Goal: Task Accomplishment & Management: Manage account settings

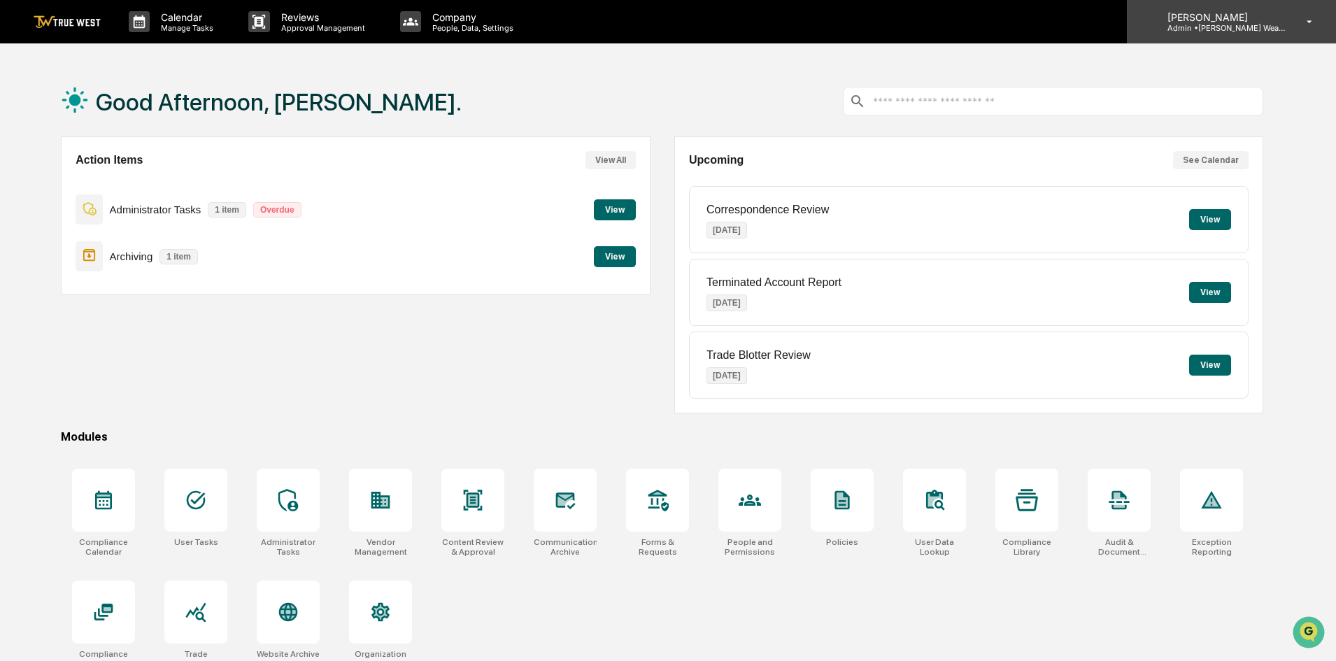
click at [1291, 33] on div "Tasha Strand Admin • Bernicke Wealth Management" at bounding box center [1231, 21] width 209 height 43
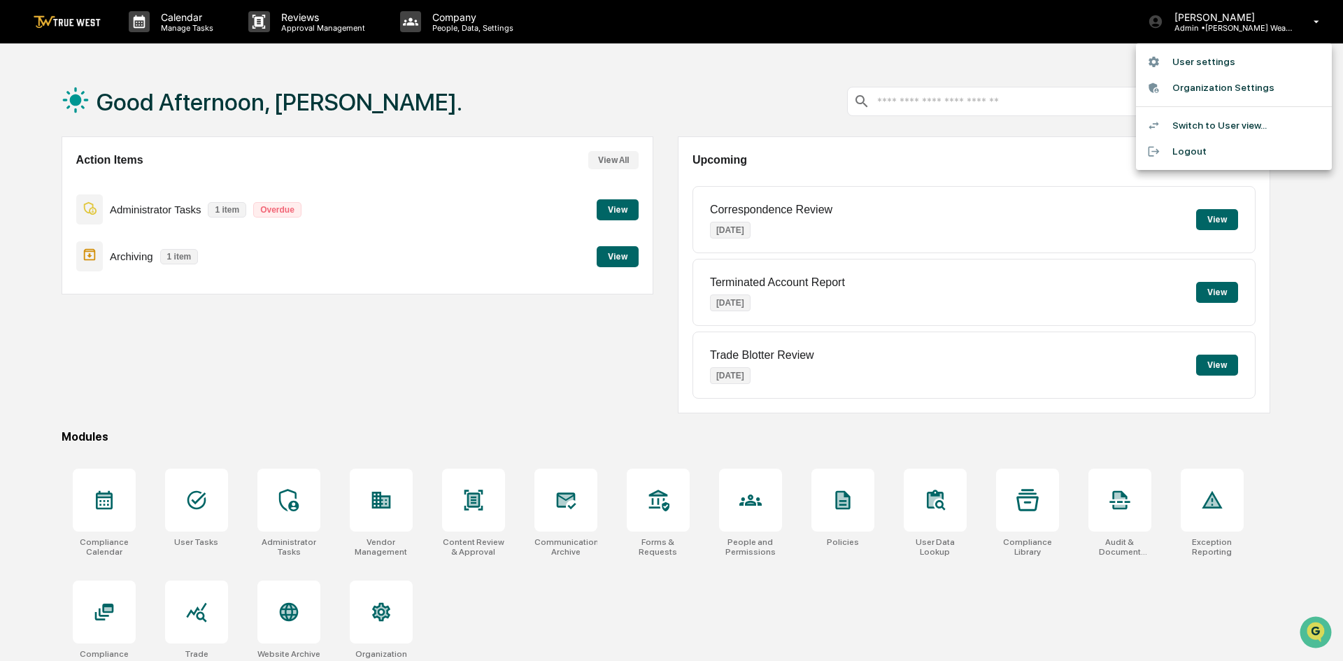
click at [448, 87] on div at bounding box center [671, 330] width 1343 height 661
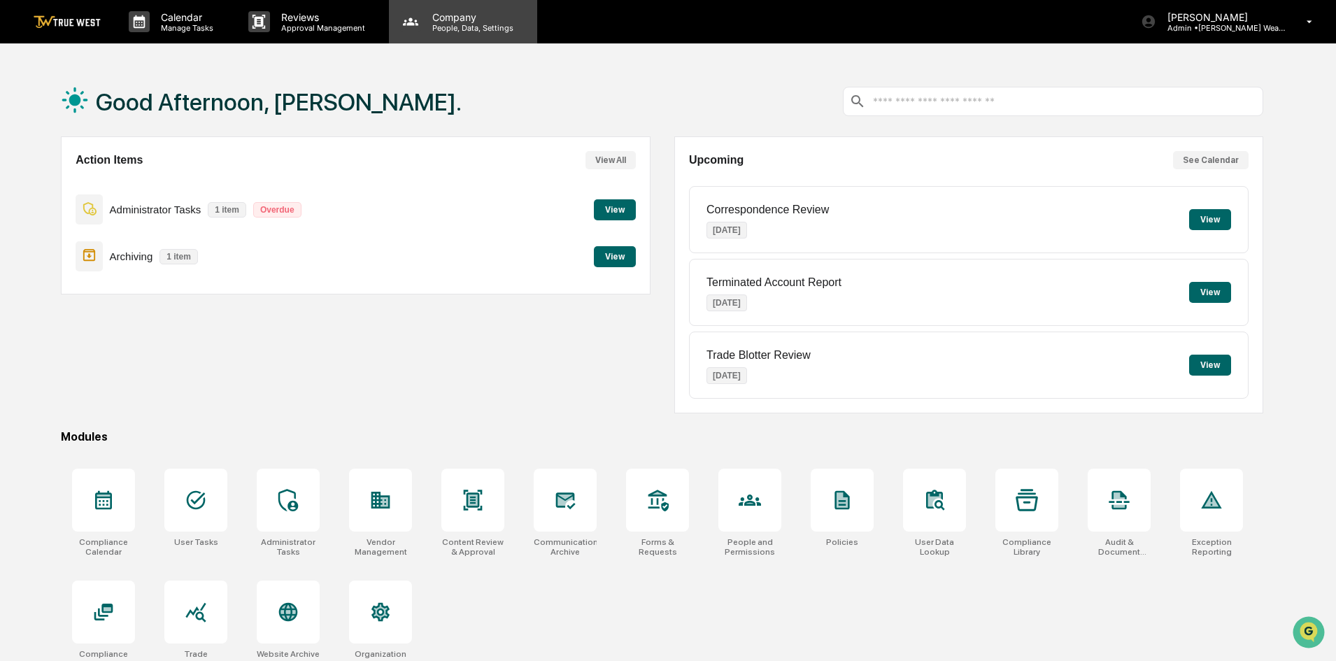
click at [443, 25] on p "People, Data, Settings" at bounding box center [470, 28] width 99 height 10
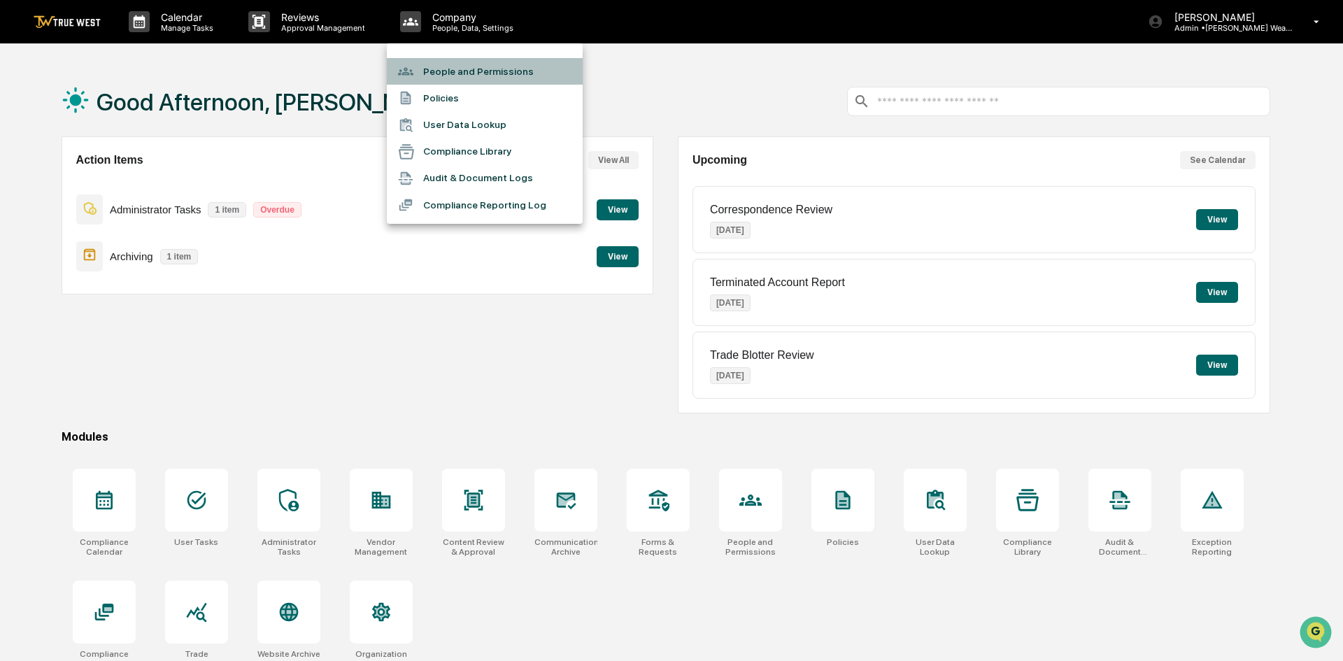
click at [502, 78] on li "People and Permissions" at bounding box center [485, 71] width 196 height 27
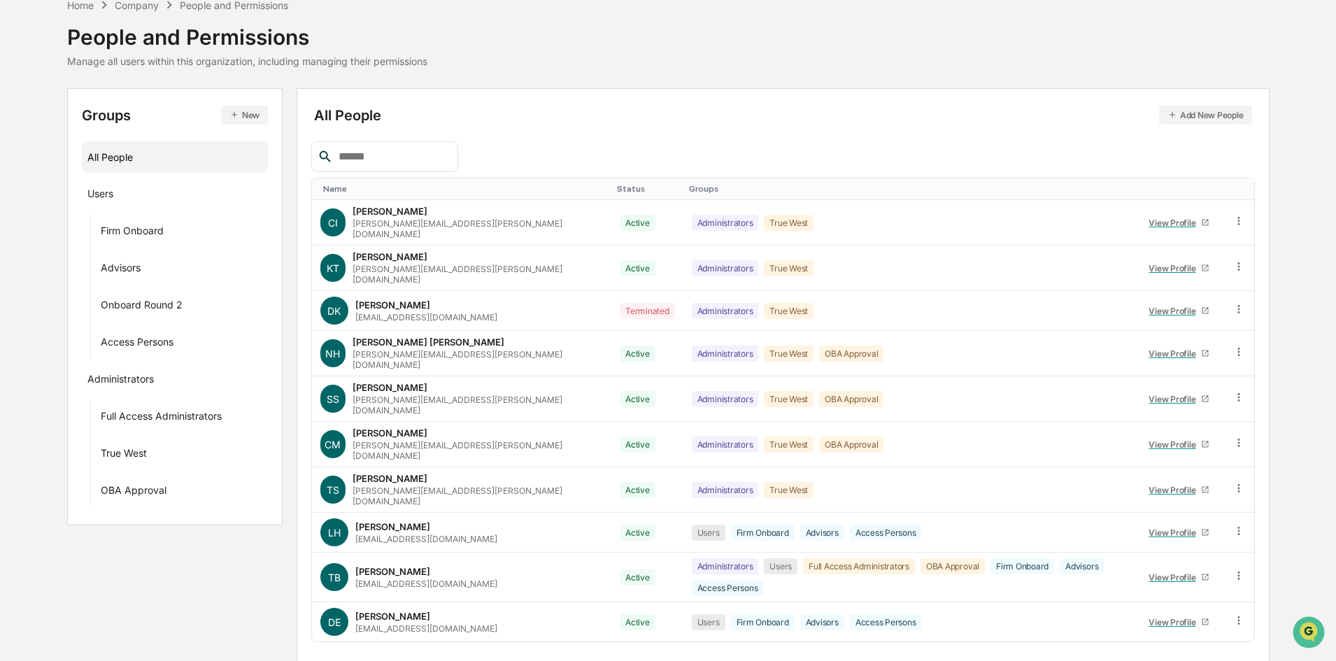
scroll to position [178, 0]
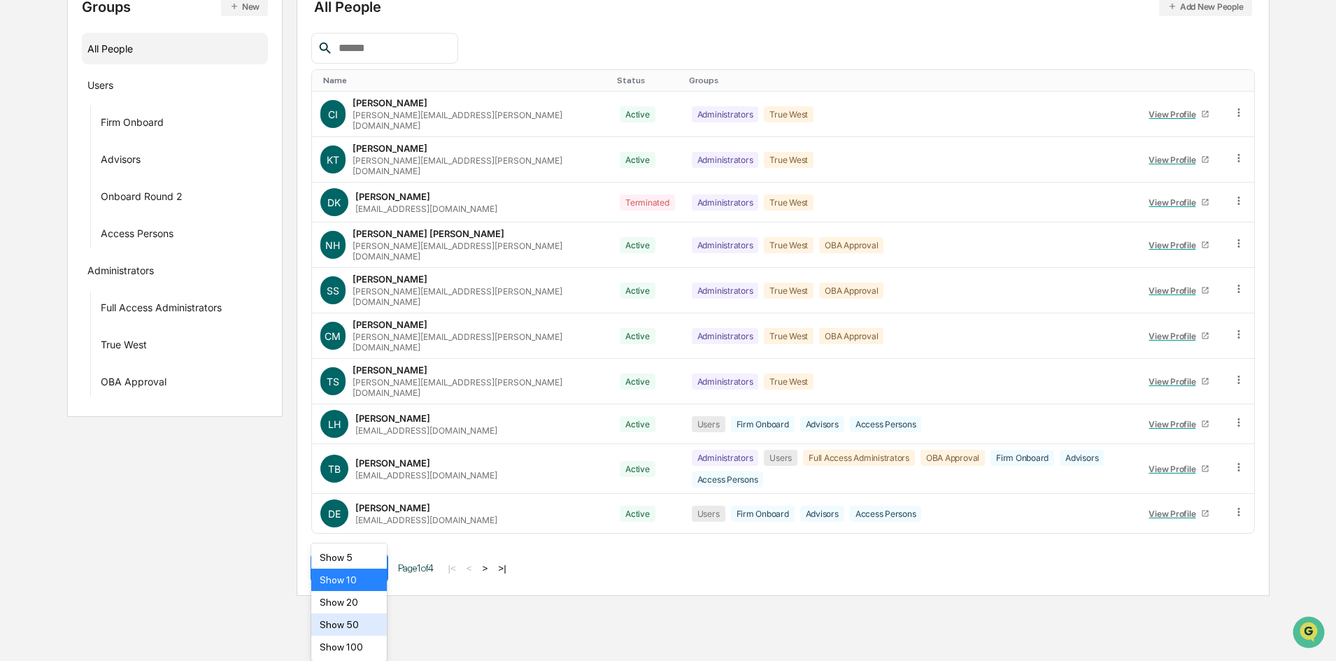
click at [344, 596] on body "Calendar Manage Tasks Reviews Approval Management Company People, Data, Setting…" at bounding box center [668, 209] width 1336 height 774
click at [495, 519] on div "Name Status Groups CI Caroline Iannucci caroline.iannucci@truewest-consulting.c…" at bounding box center [783, 307] width 944 height 548
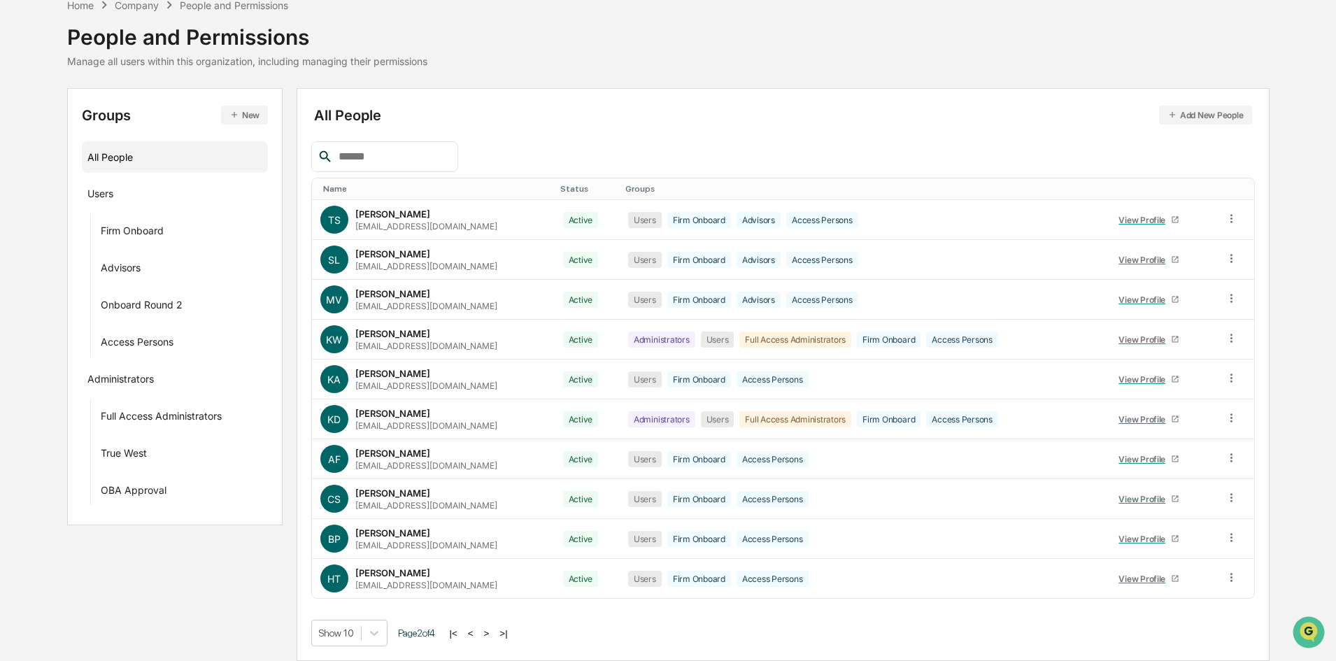
click at [494, 634] on button ">" at bounding box center [487, 633] width 14 height 12
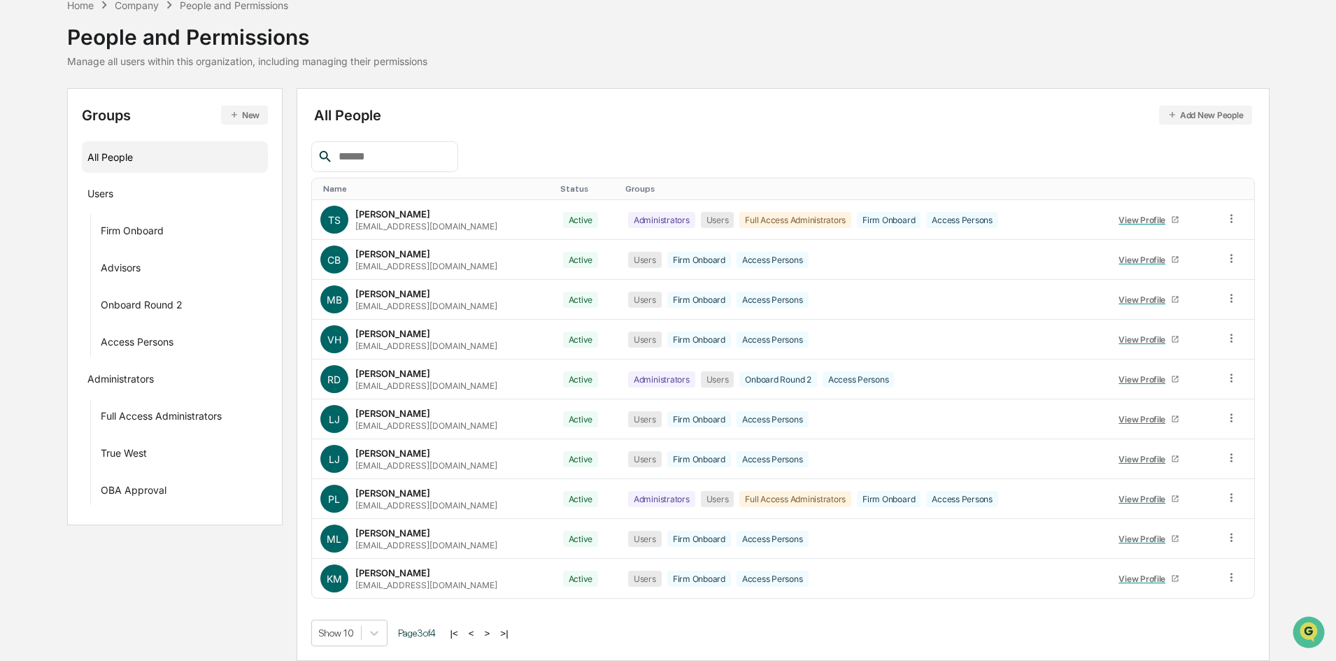
click at [494, 634] on button ">" at bounding box center [488, 633] width 14 height 12
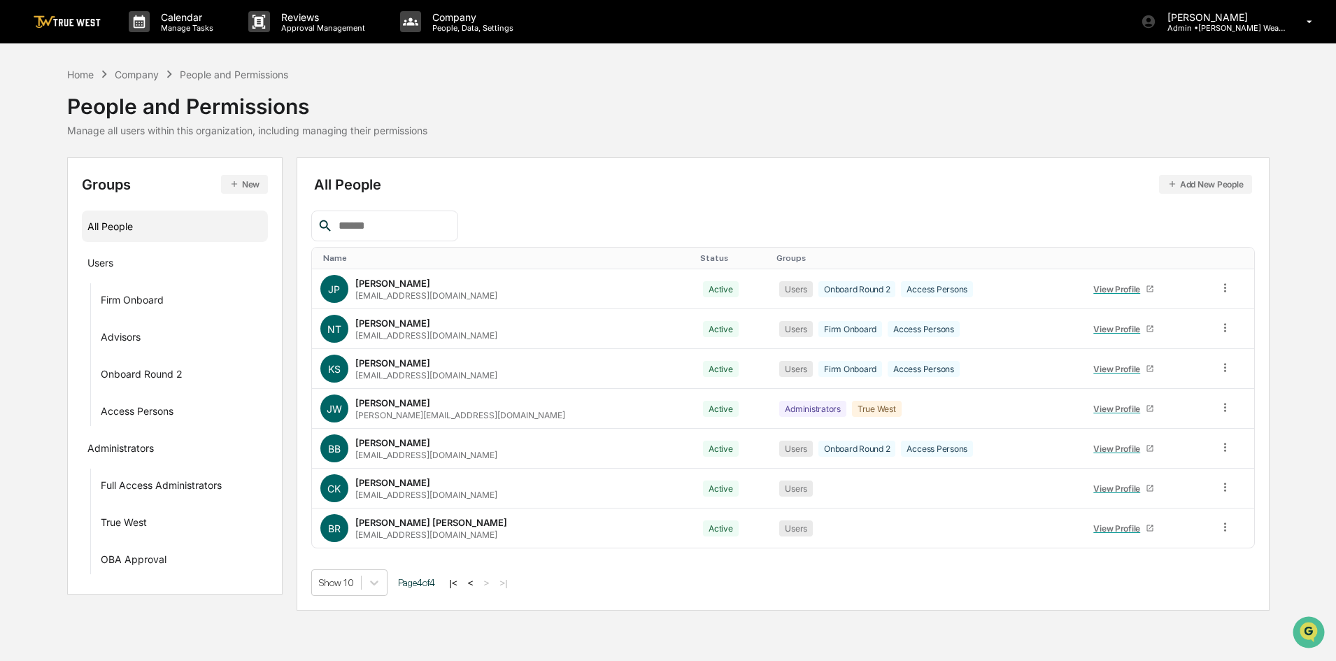
scroll to position [0, 0]
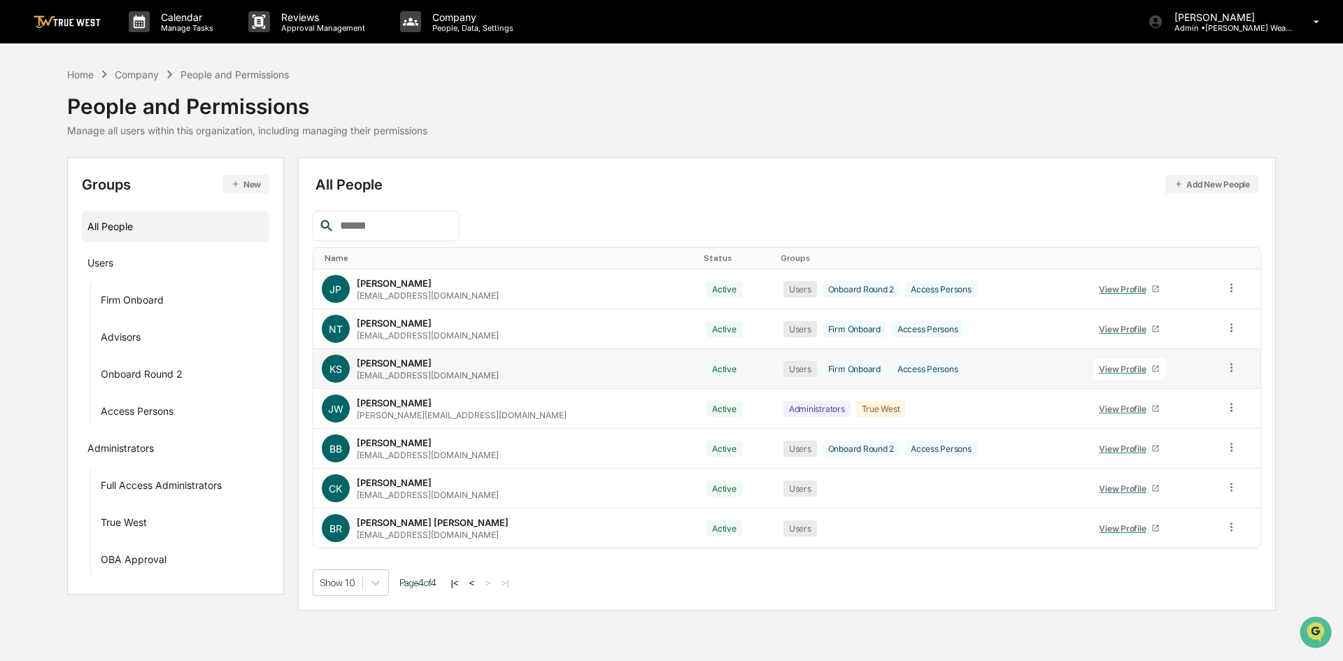
click at [1230, 374] on icon at bounding box center [1231, 367] width 13 height 13
click at [1190, 424] on div "Change Status" at bounding box center [1169, 418] width 116 height 17
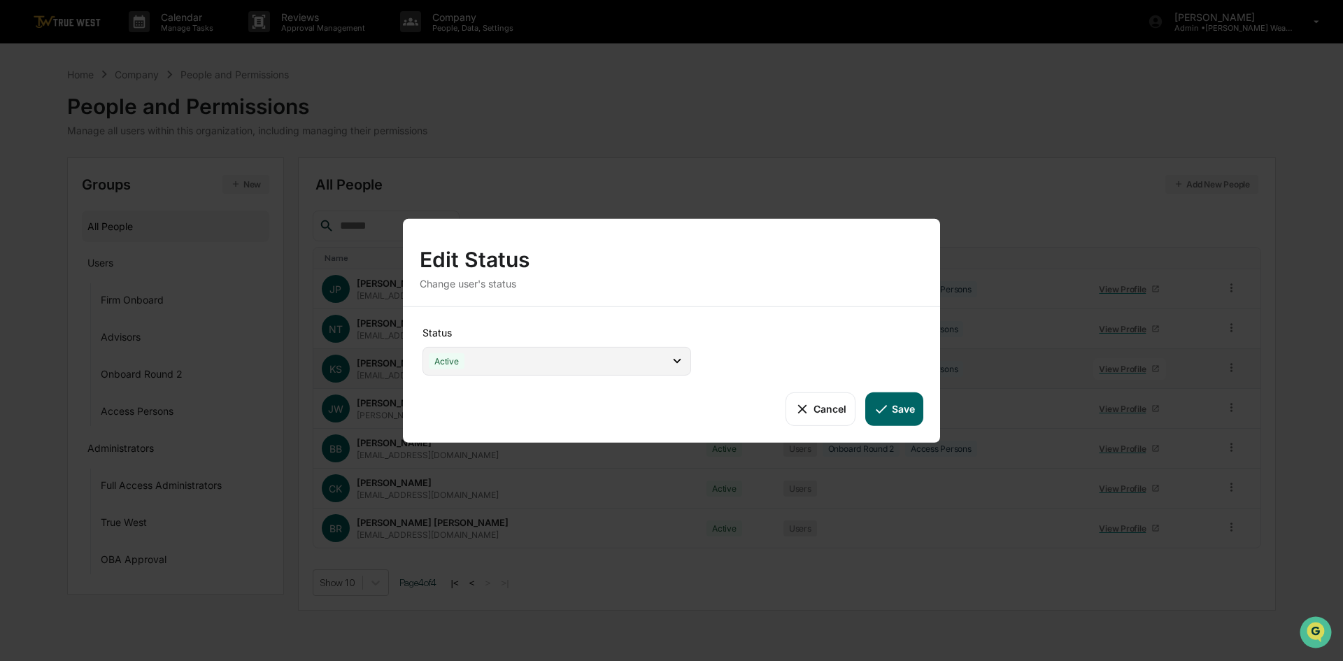
click at [661, 349] on div "Active" at bounding box center [556, 360] width 269 height 29
click at [822, 329] on div "Status Active Active Archive Only Suspended/Leave Terminated Pending Activation…" at bounding box center [671, 374] width 537 height 136
click at [827, 404] on button "Cancel" at bounding box center [819, 409] width 69 height 34
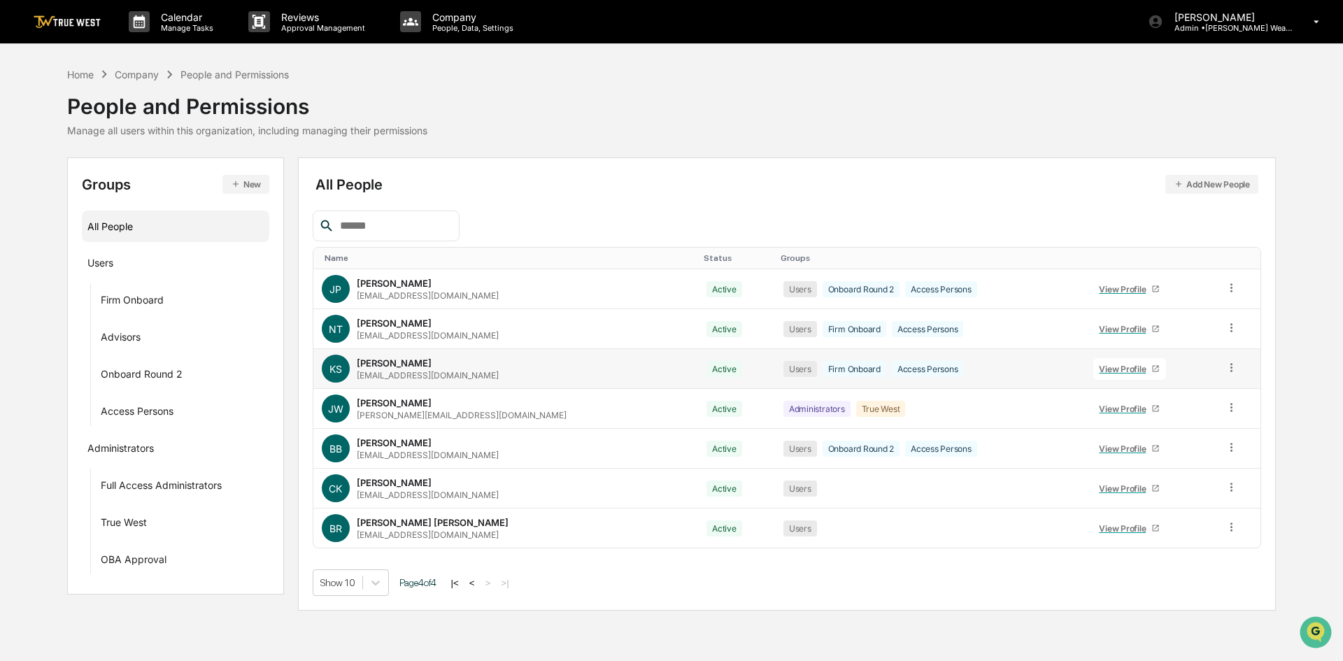
click at [1228, 371] on icon at bounding box center [1231, 367] width 13 height 13
click at [1192, 421] on div "Change Status" at bounding box center [1169, 418] width 116 height 17
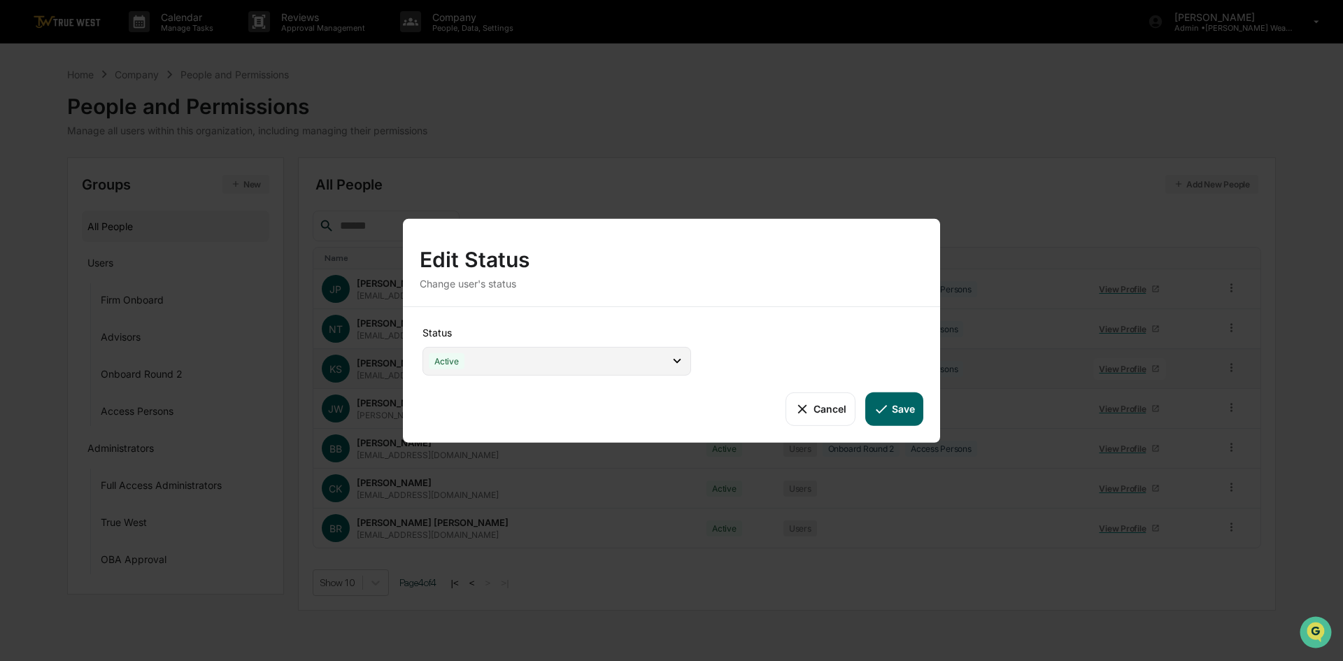
click at [667, 367] on div "Active" at bounding box center [556, 360] width 269 height 29
click at [848, 316] on div "Status Active Active Archive Only Suspended/Leave Terminated Pending Activation…" at bounding box center [671, 374] width 537 height 136
click at [813, 413] on button "Cancel" at bounding box center [819, 409] width 69 height 34
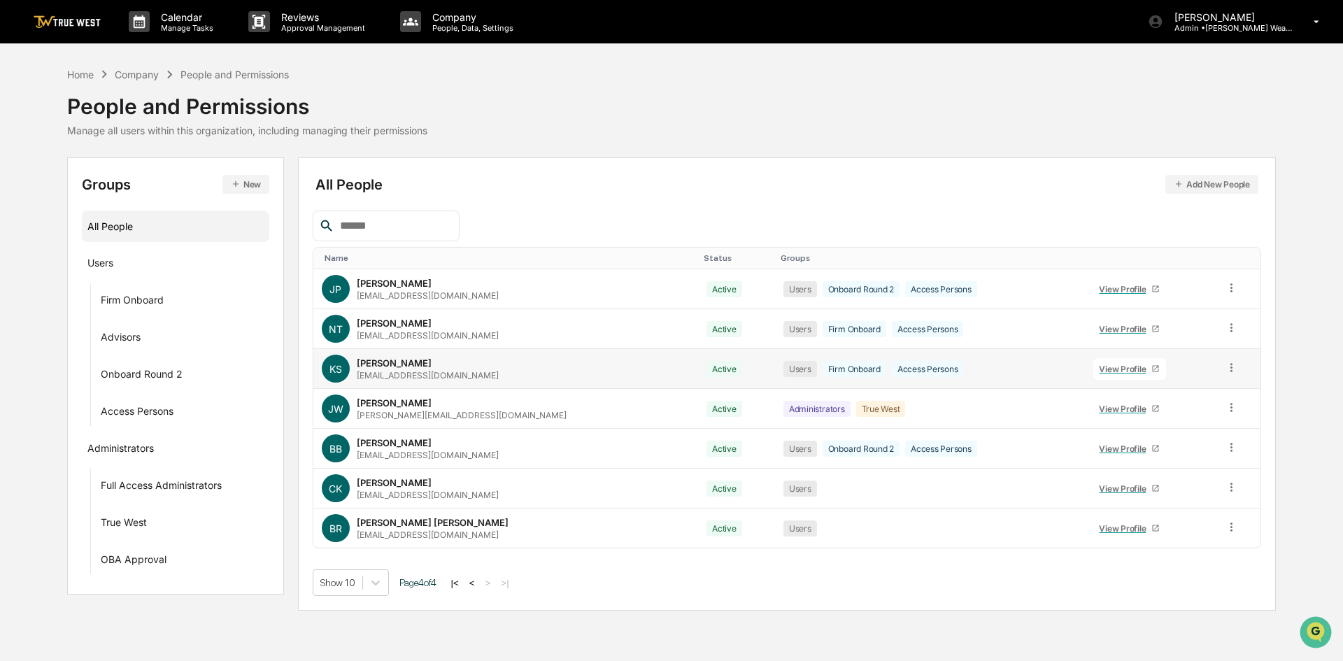
click at [1099, 369] on div "View Profile" at bounding box center [1125, 369] width 52 height 10
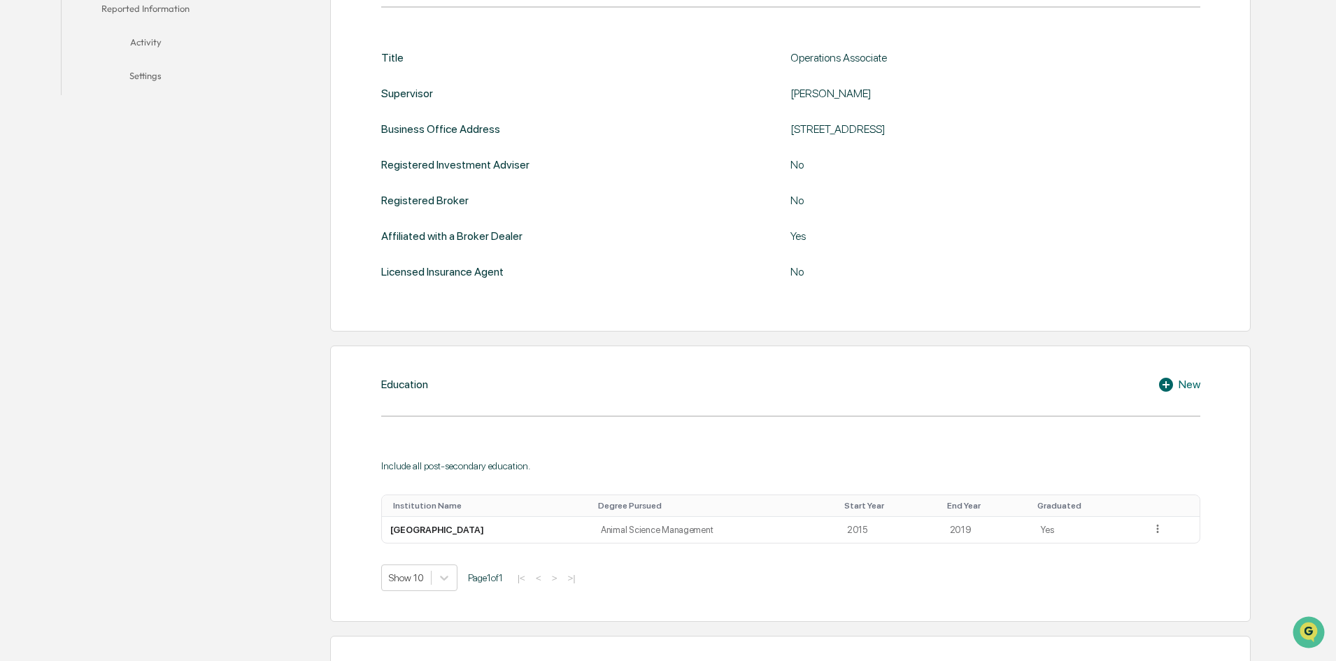
scroll to position [207, 0]
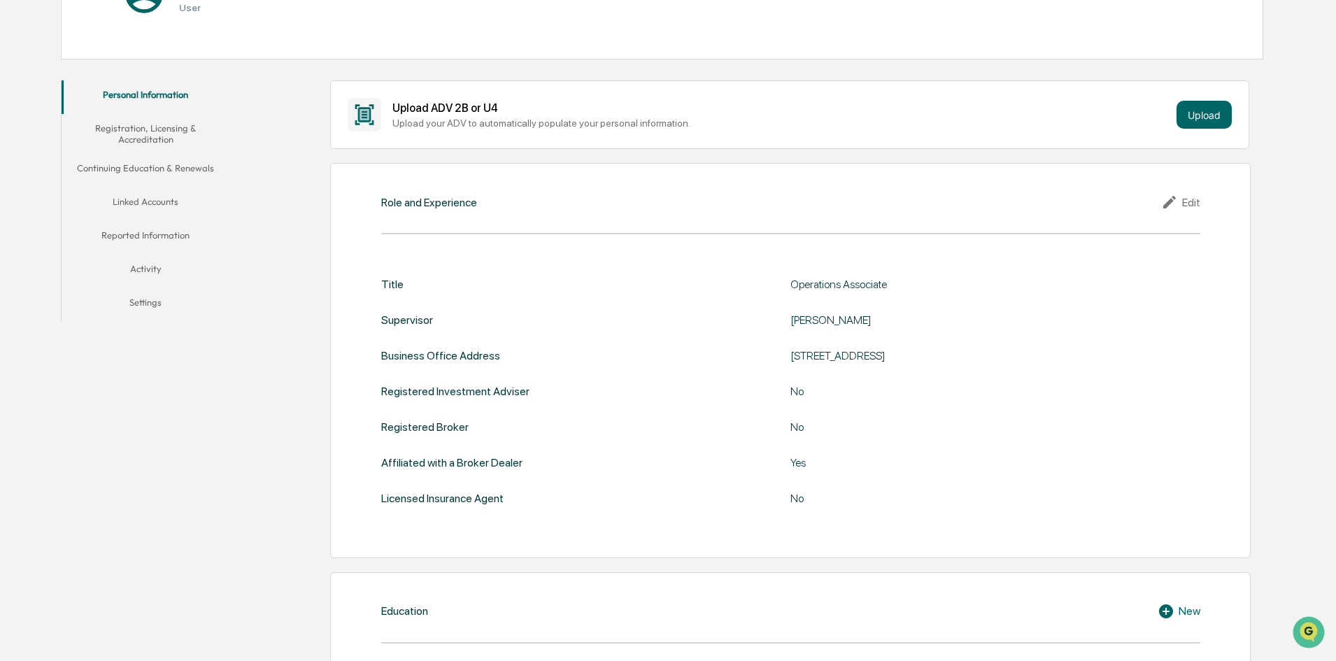
click at [1184, 205] on div "Edit" at bounding box center [1180, 202] width 39 height 17
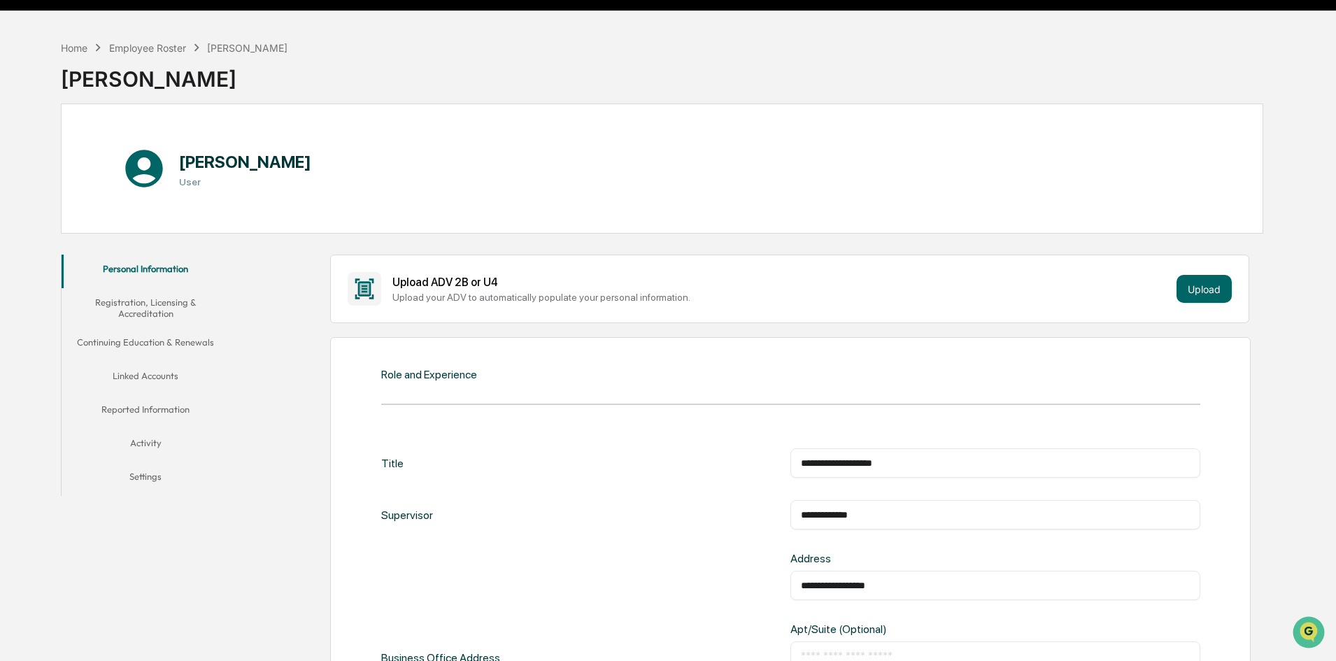
scroll to position [0, 0]
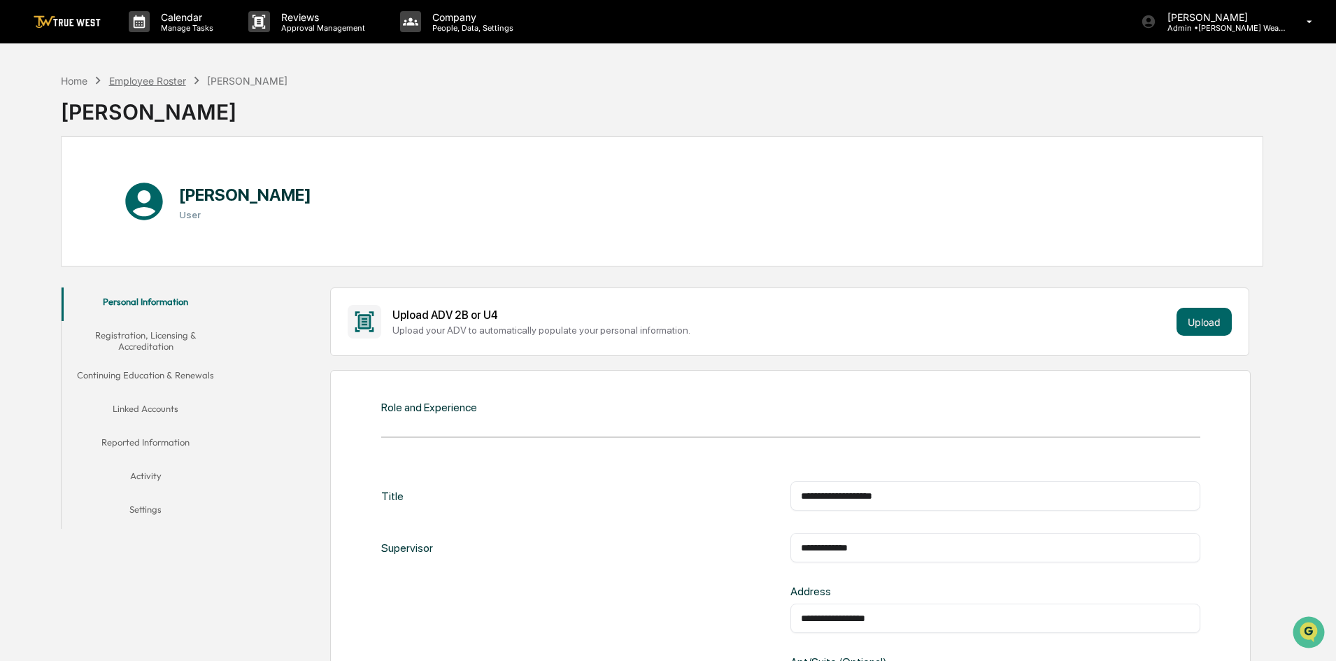
click at [166, 80] on div "Employee Roster" at bounding box center [147, 81] width 77 height 12
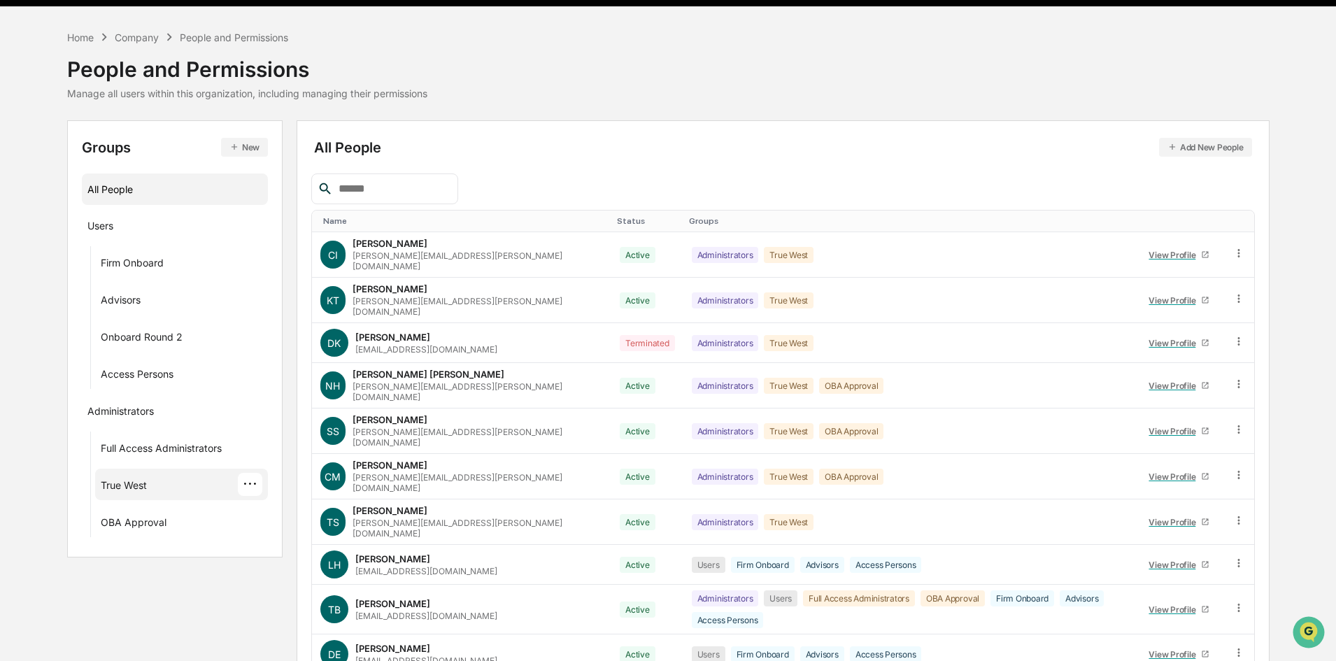
scroll to position [69, 0]
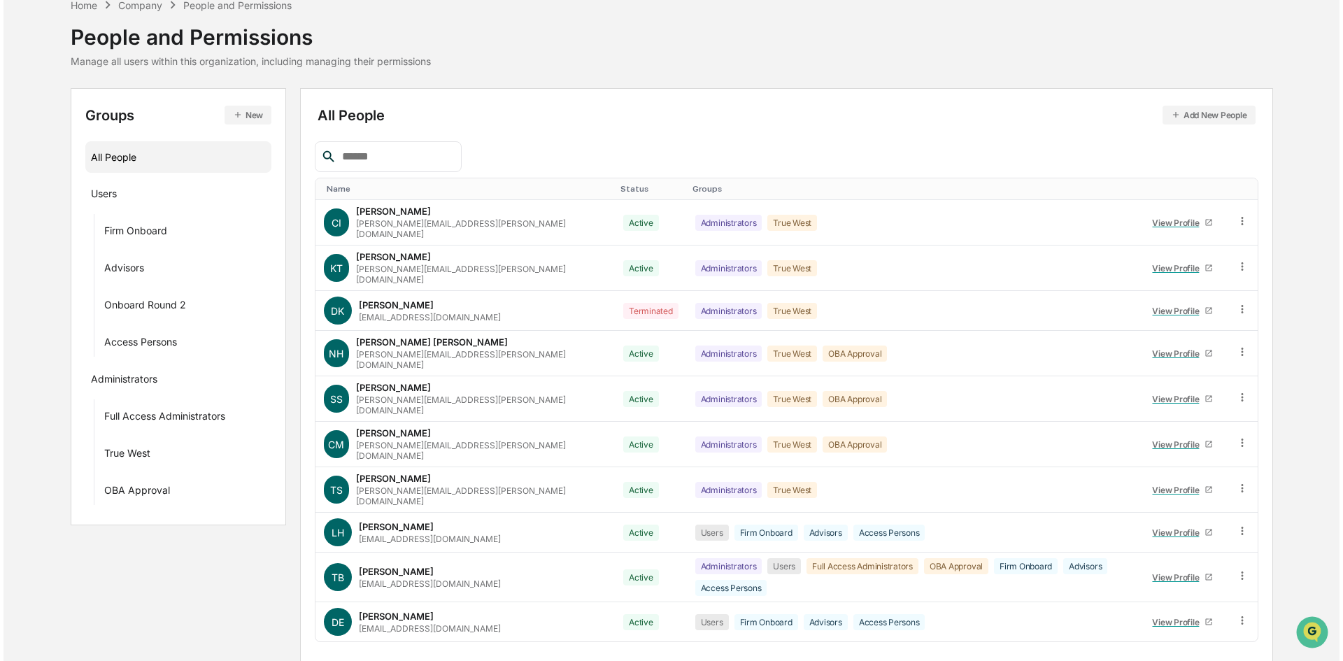
scroll to position [0, 0]
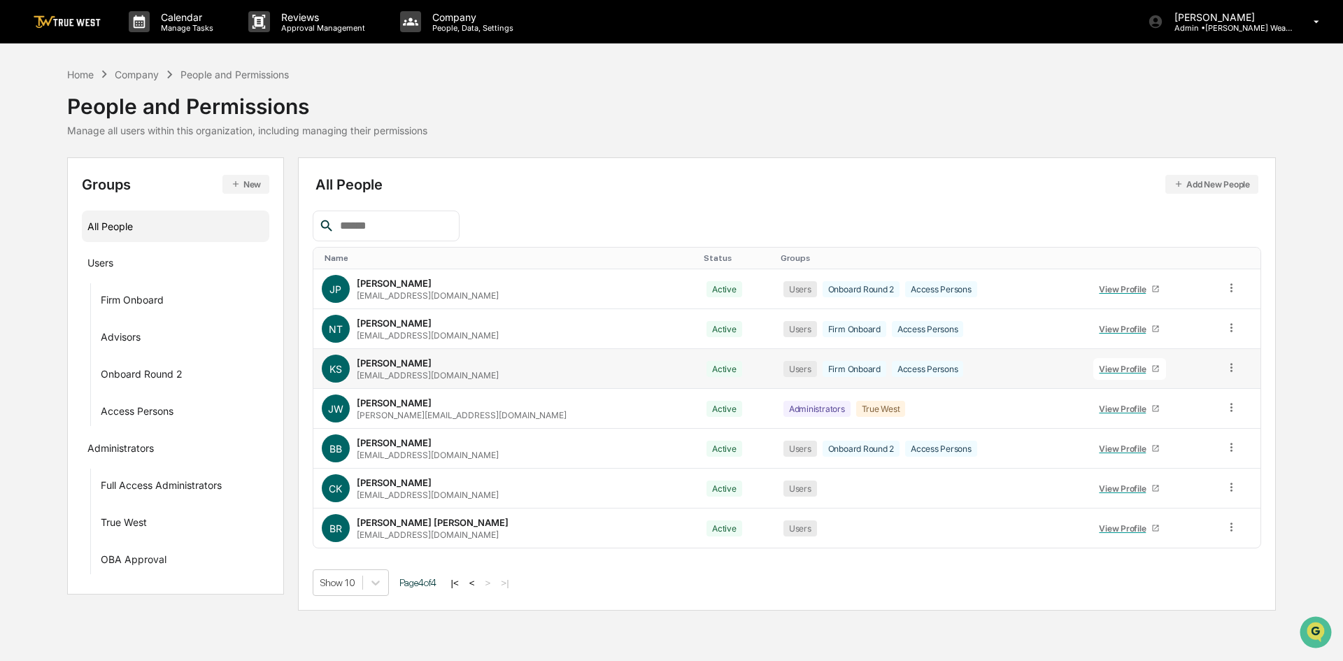
click at [1225, 370] on icon at bounding box center [1231, 367] width 13 height 13
click at [1223, 390] on div "Groups & Permissions" at bounding box center [1169, 390] width 138 height 28
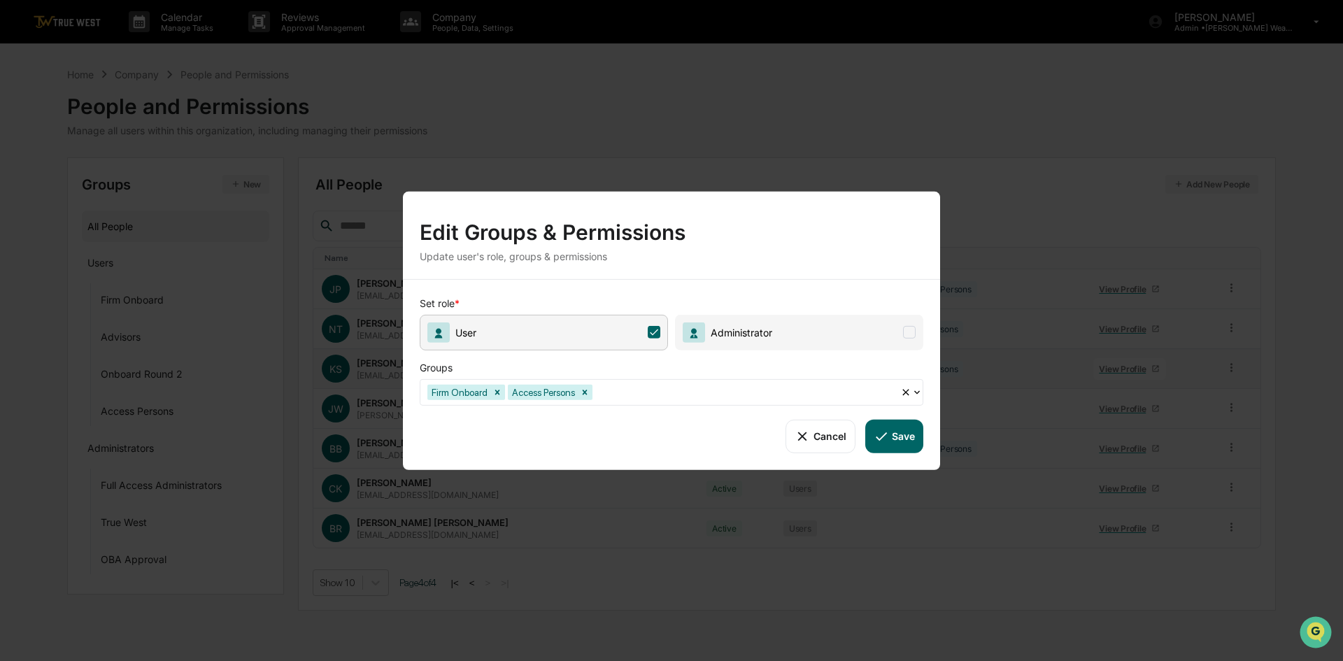
click at [806, 443] on icon at bounding box center [802, 435] width 15 height 15
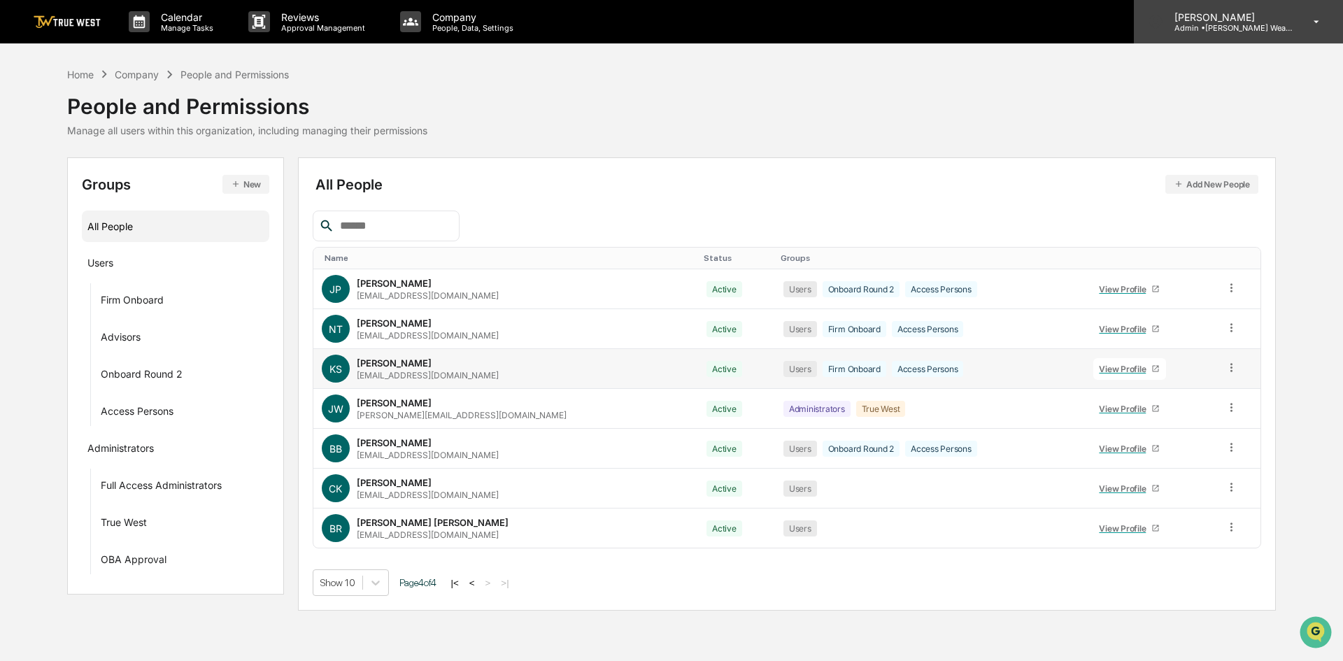
click at [1299, 23] on div "Tasha Strand Admin • Bernicke Wealth Management" at bounding box center [1238, 21] width 209 height 43
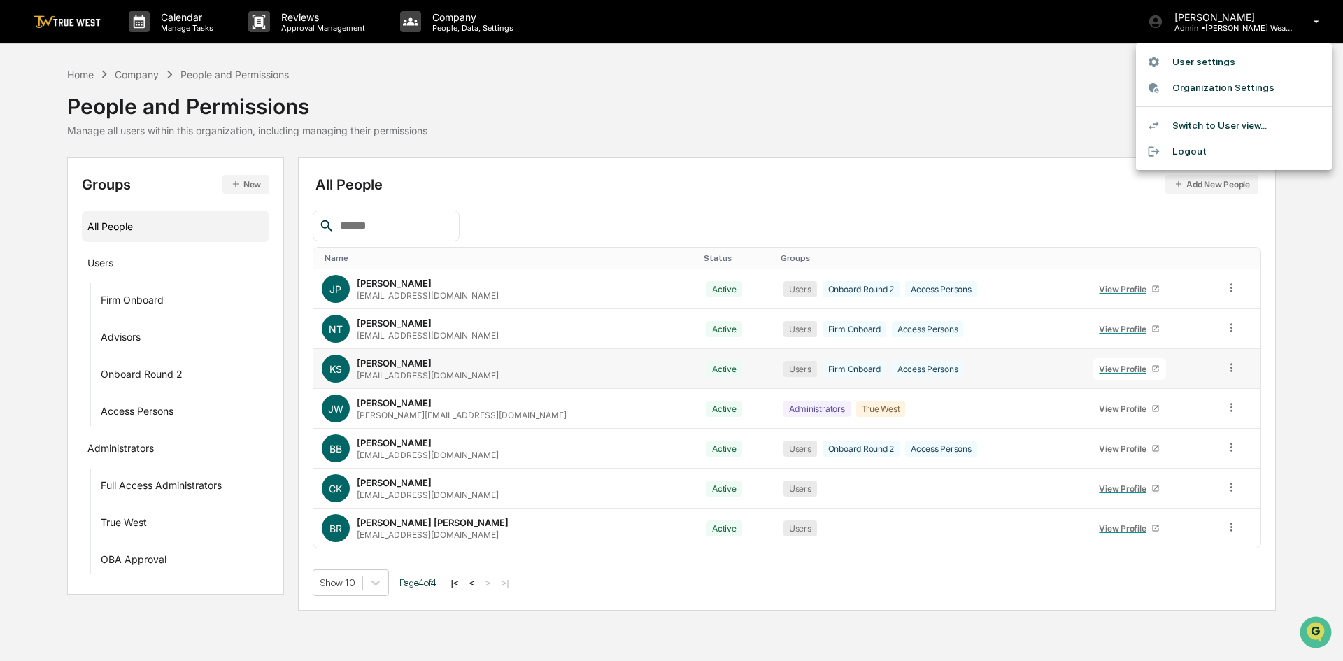
click at [446, 29] on div at bounding box center [671, 330] width 1343 height 661
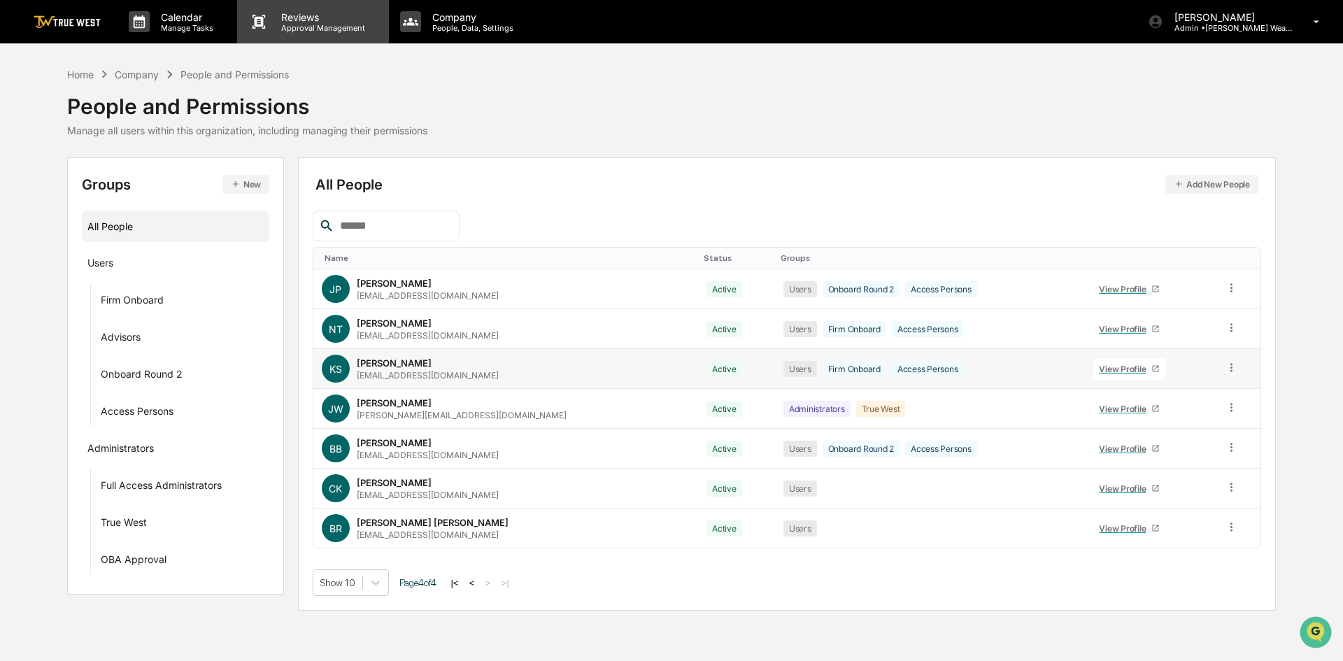
click at [301, 15] on p "Reviews" at bounding box center [321, 17] width 102 height 12
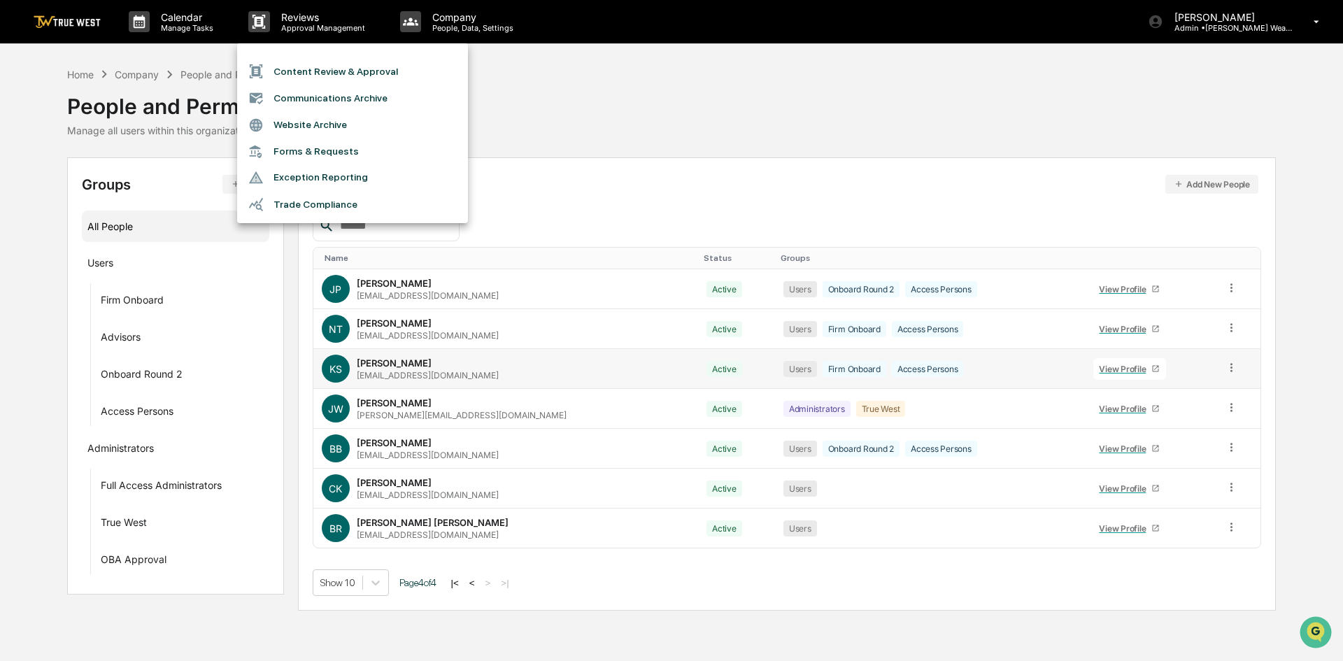
click at [1223, 374] on div at bounding box center [671, 330] width 1343 height 661
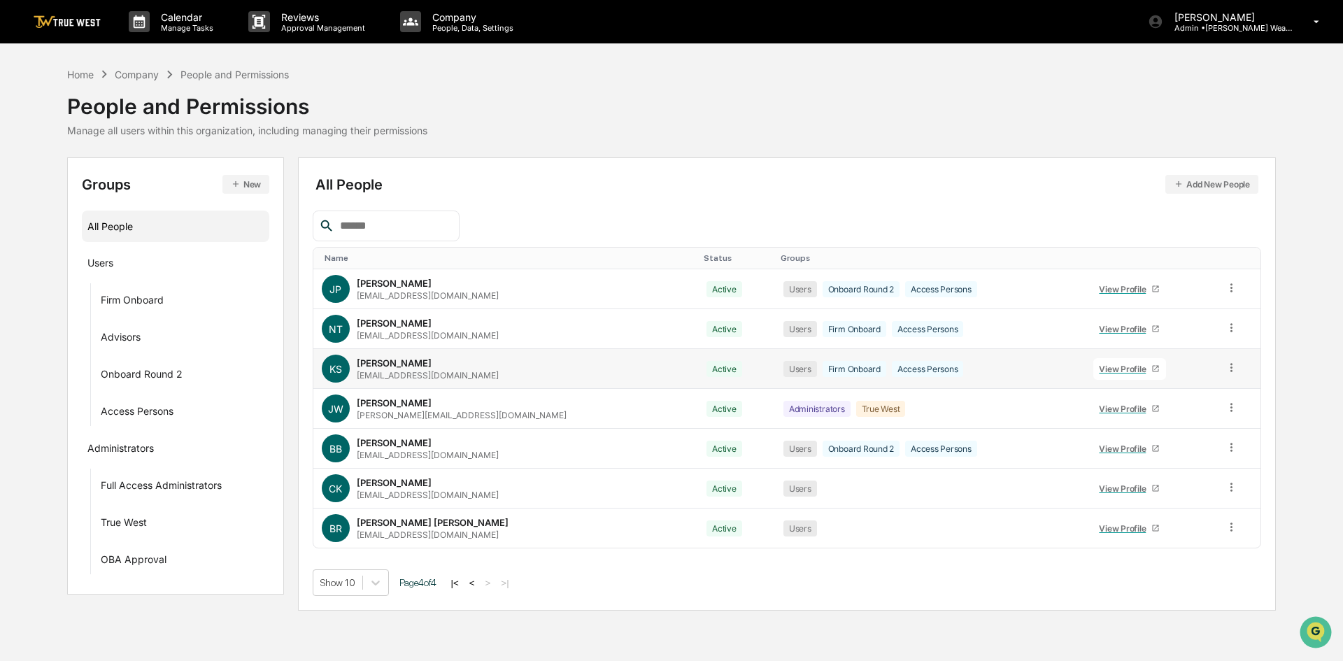
click at [1225, 369] on icon at bounding box center [1231, 367] width 13 height 13
click at [1179, 417] on div "Change Status" at bounding box center [1169, 418] width 116 height 17
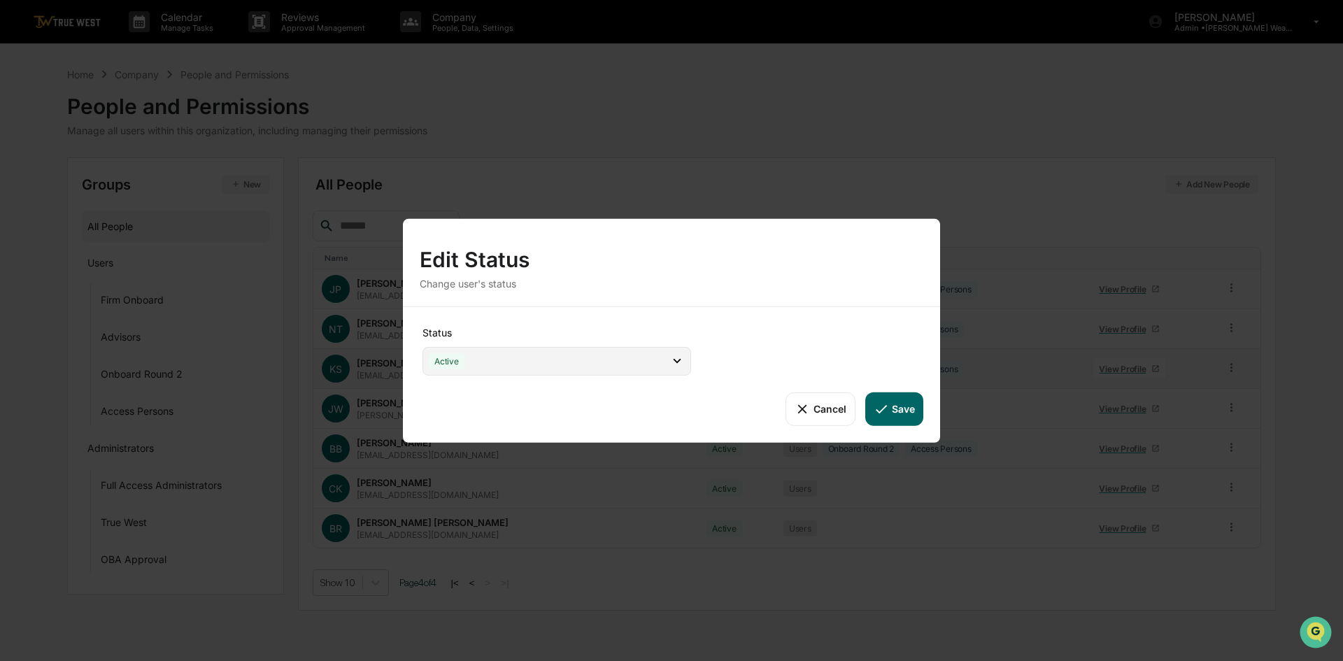
click at [499, 361] on div "Active" at bounding box center [556, 360] width 269 height 29
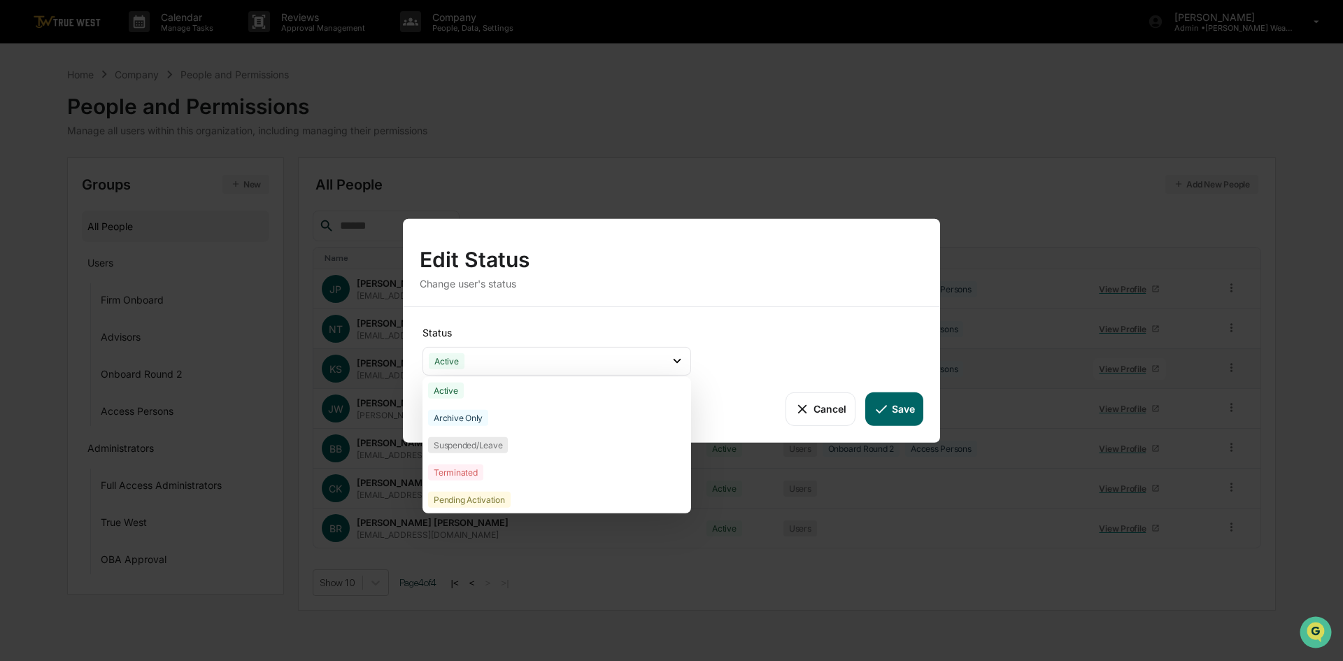
click at [820, 411] on button "Cancel" at bounding box center [819, 409] width 69 height 34
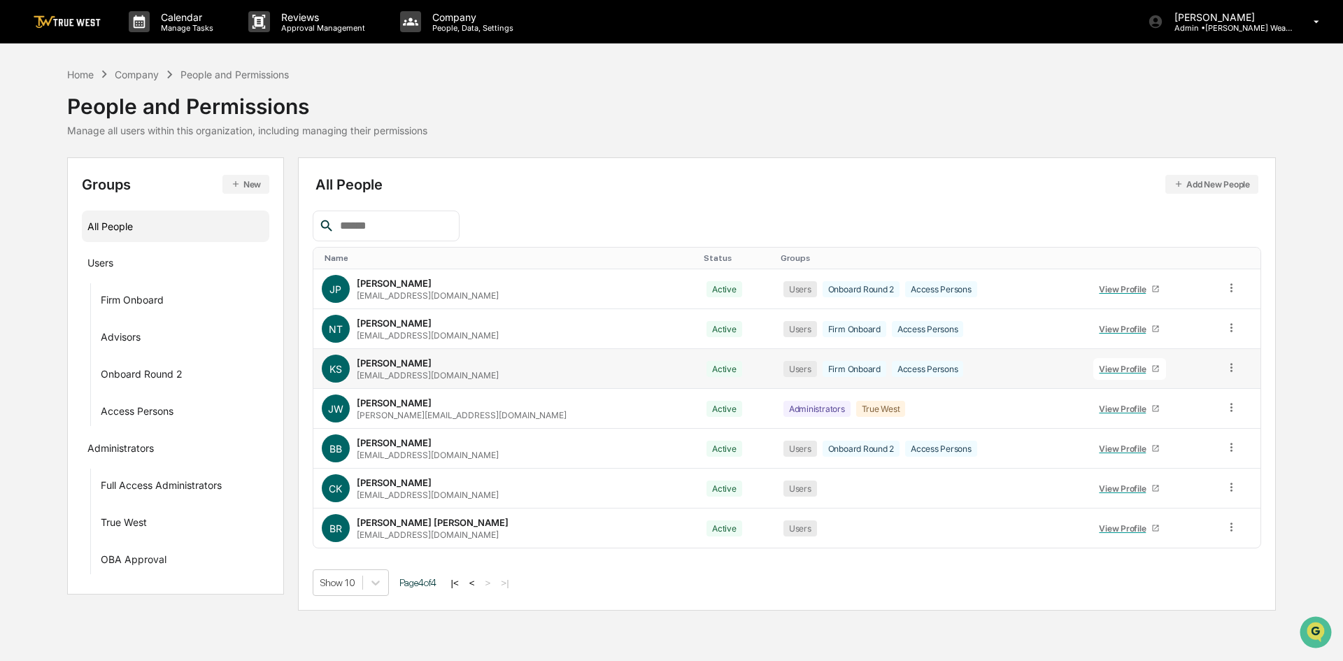
click at [1228, 368] on icon at bounding box center [1231, 367] width 13 height 13
click at [1212, 397] on div "Groups & Permissions" at bounding box center [1169, 390] width 116 height 17
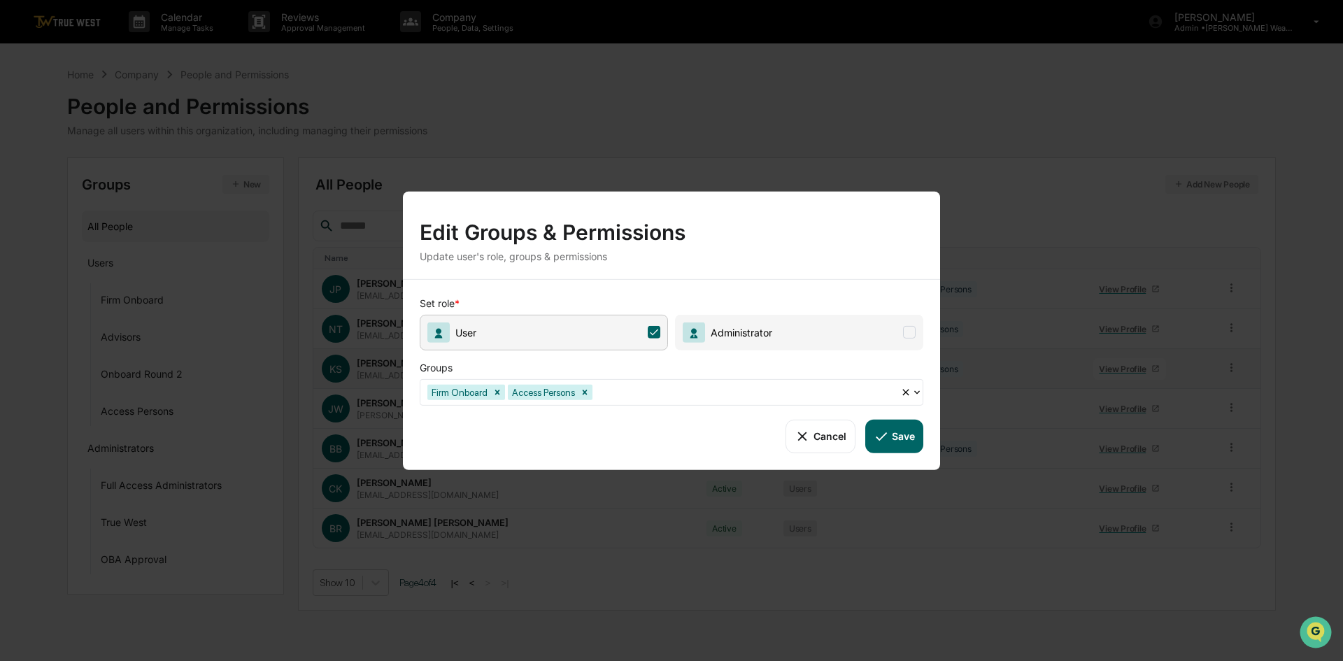
click at [815, 448] on button "Cancel" at bounding box center [819, 436] width 69 height 34
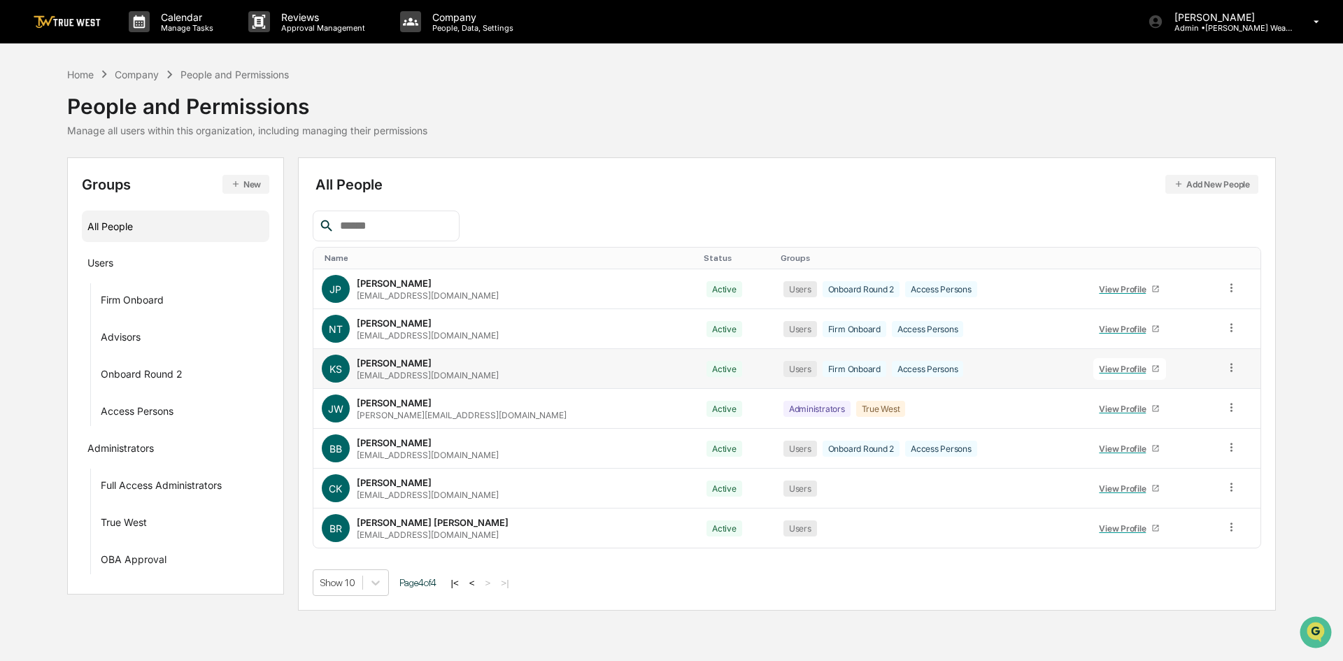
click at [1225, 367] on icon at bounding box center [1231, 367] width 13 height 13
click at [1175, 451] on div "Change Name/Email" at bounding box center [1169, 446] width 116 height 17
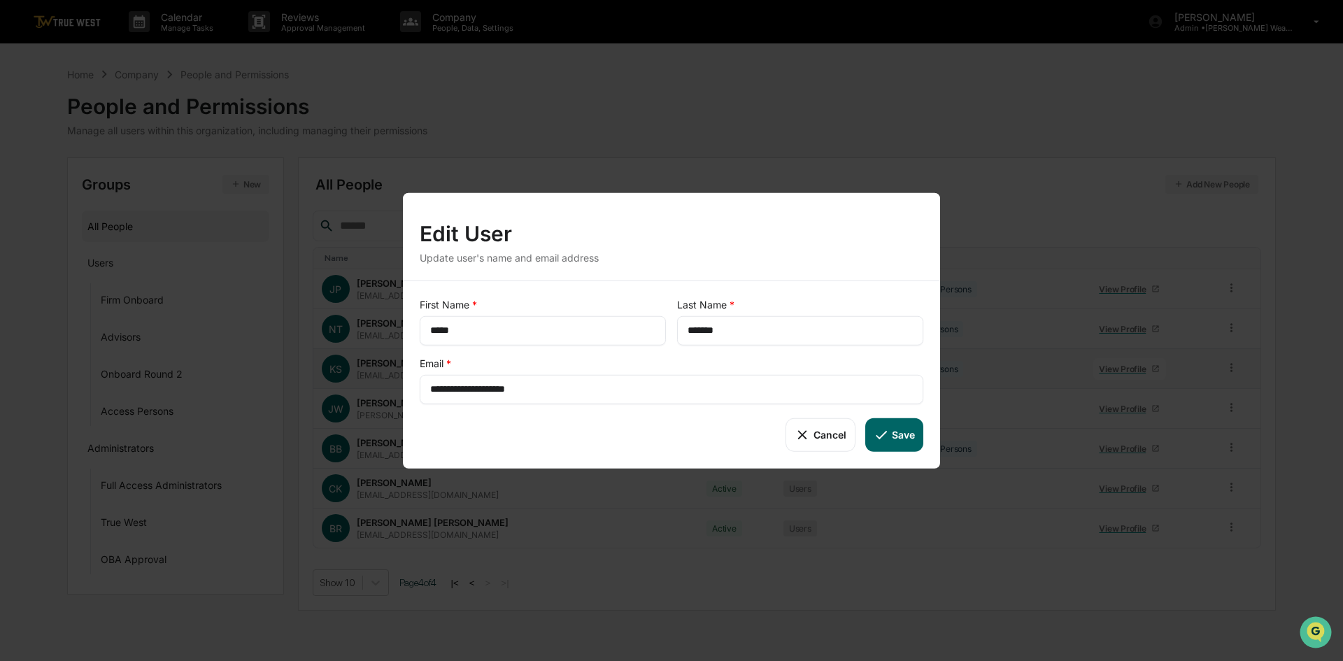
click at [823, 435] on button "Cancel" at bounding box center [819, 435] width 69 height 34
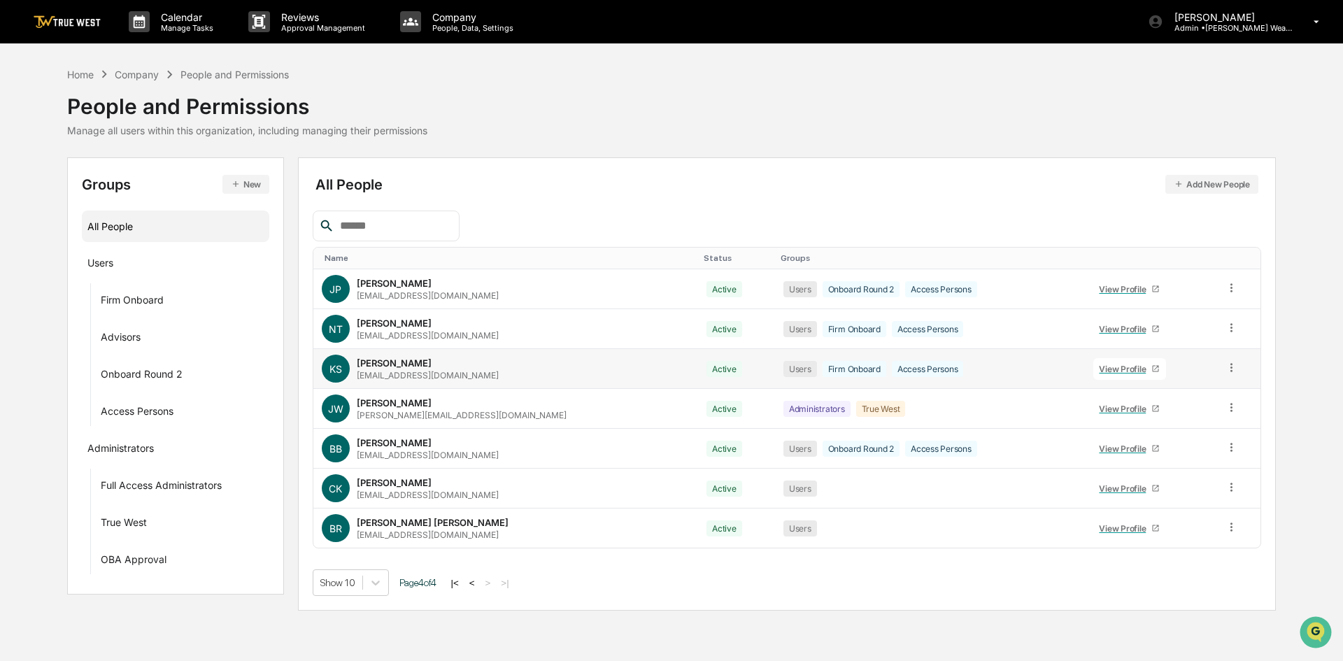
click at [1225, 371] on icon at bounding box center [1231, 367] width 13 height 13
click at [707, 582] on div "Show 10 Page 4 of 4 |< < > >|" at bounding box center [787, 582] width 949 height 27
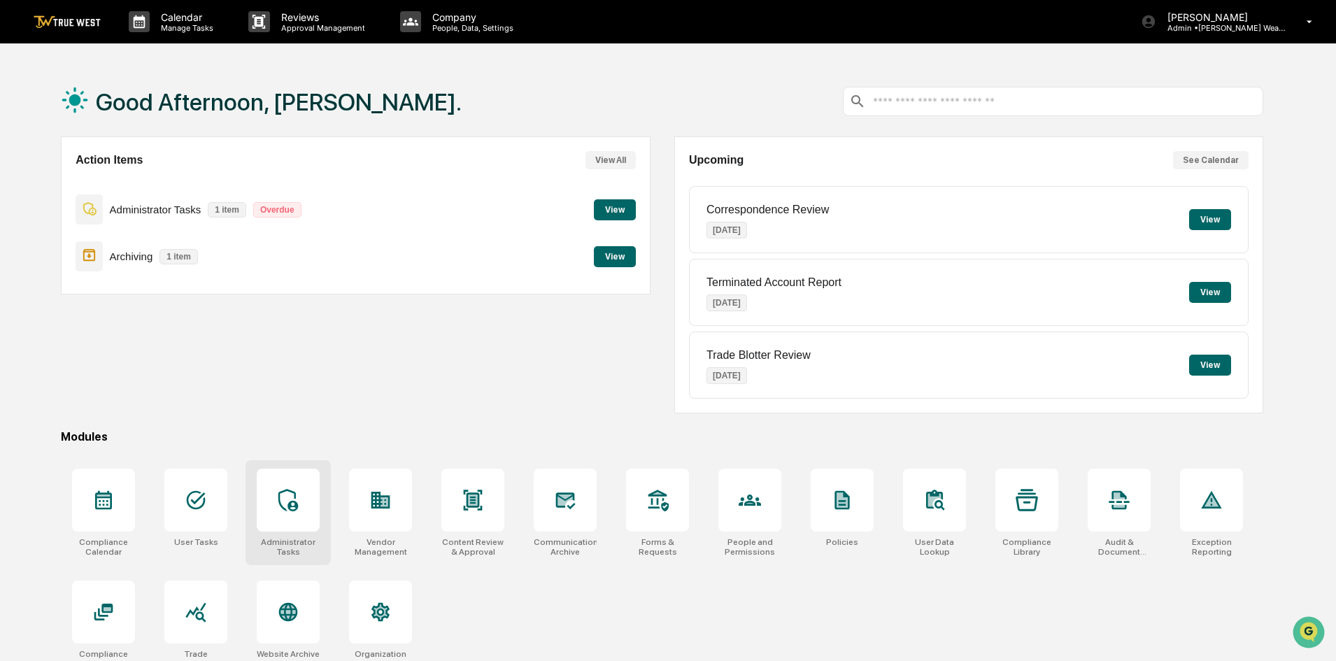
click at [288, 488] on div at bounding box center [288, 500] width 63 height 63
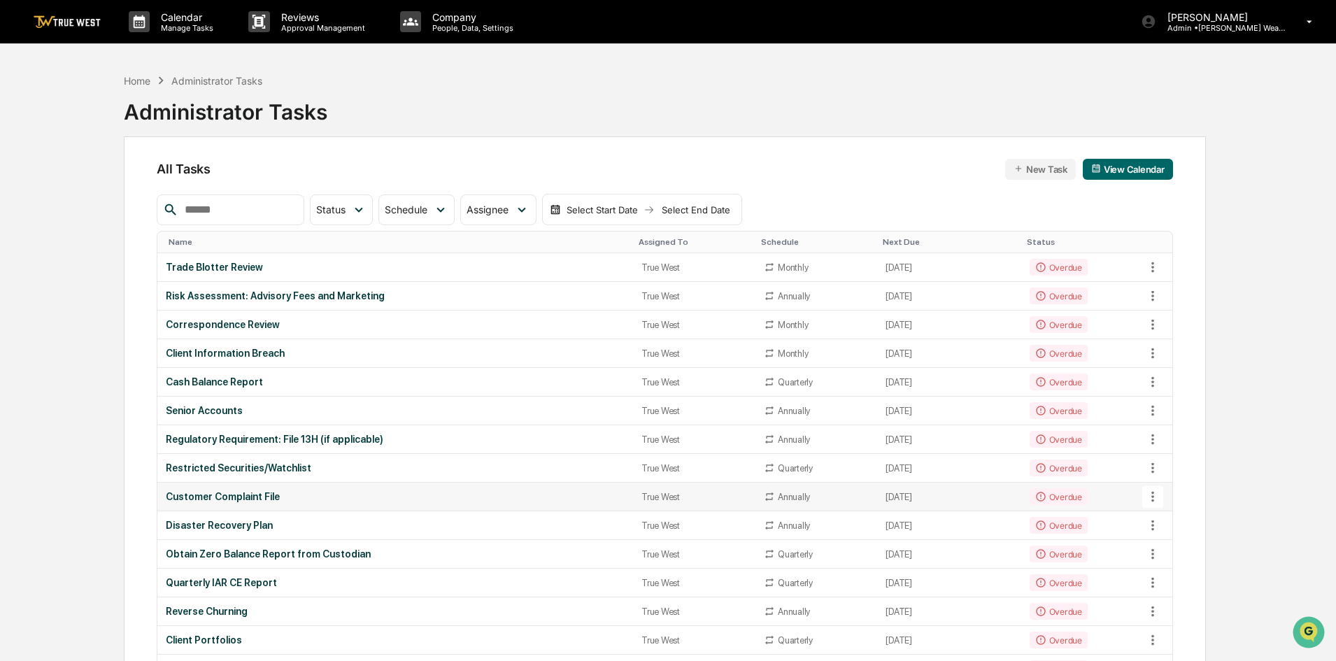
scroll to position [70, 0]
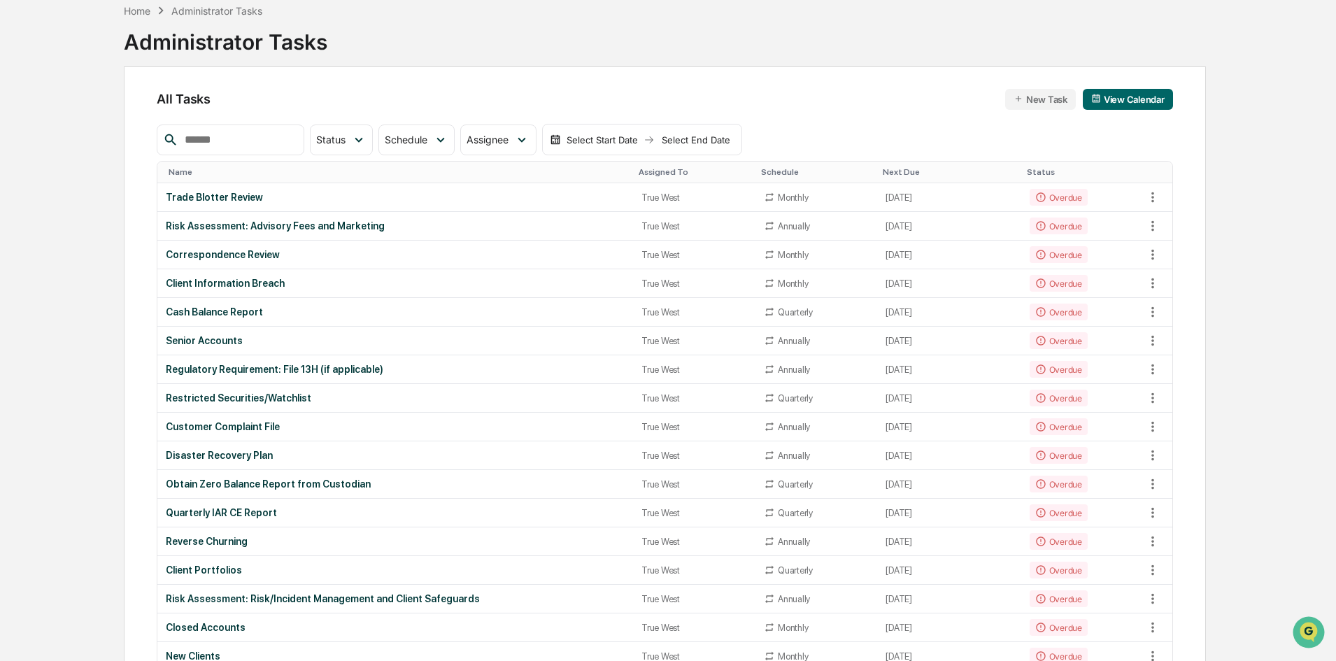
click at [269, 143] on input "text" at bounding box center [238, 140] width 119 height 18
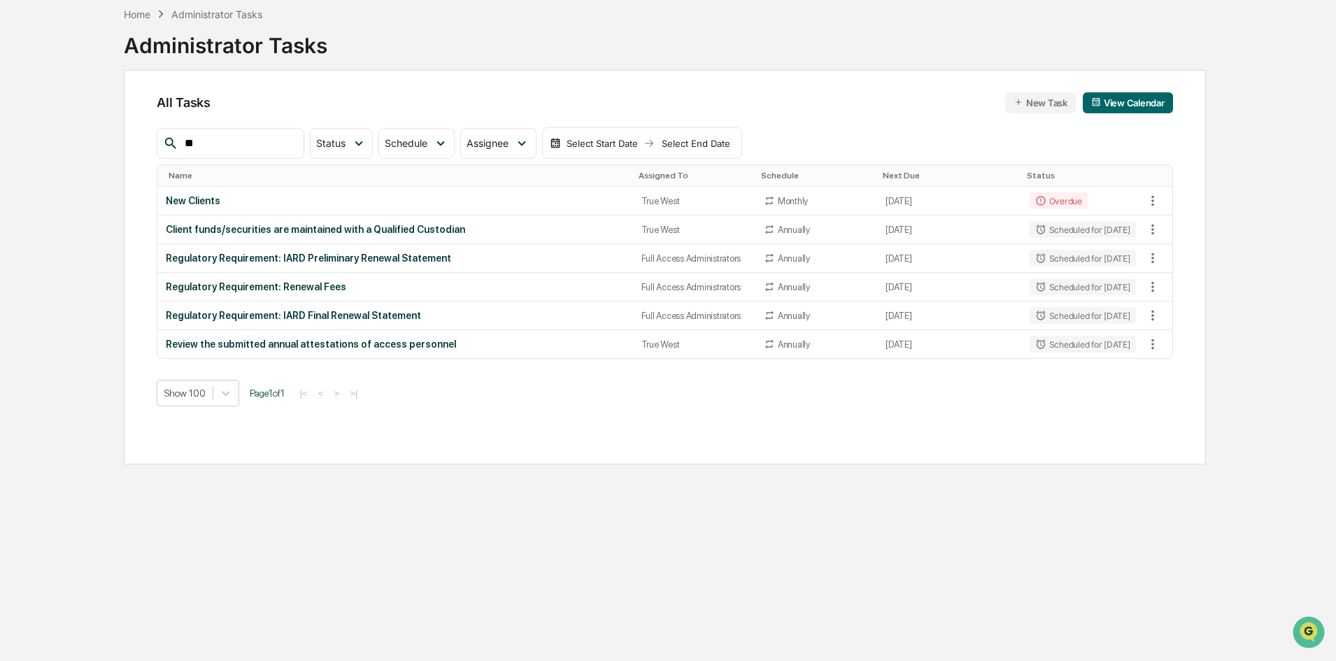
type input "*"
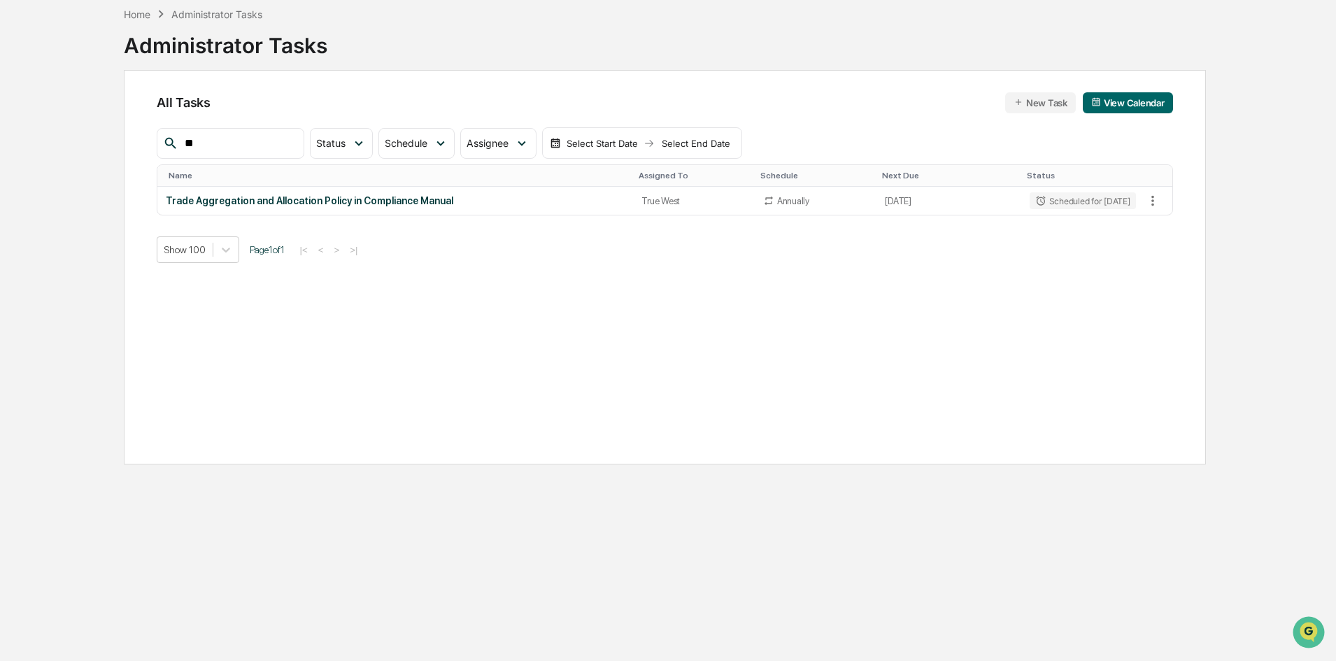
type input "*"
